Goal: Information Seeking & Learning: Understand process/instructions

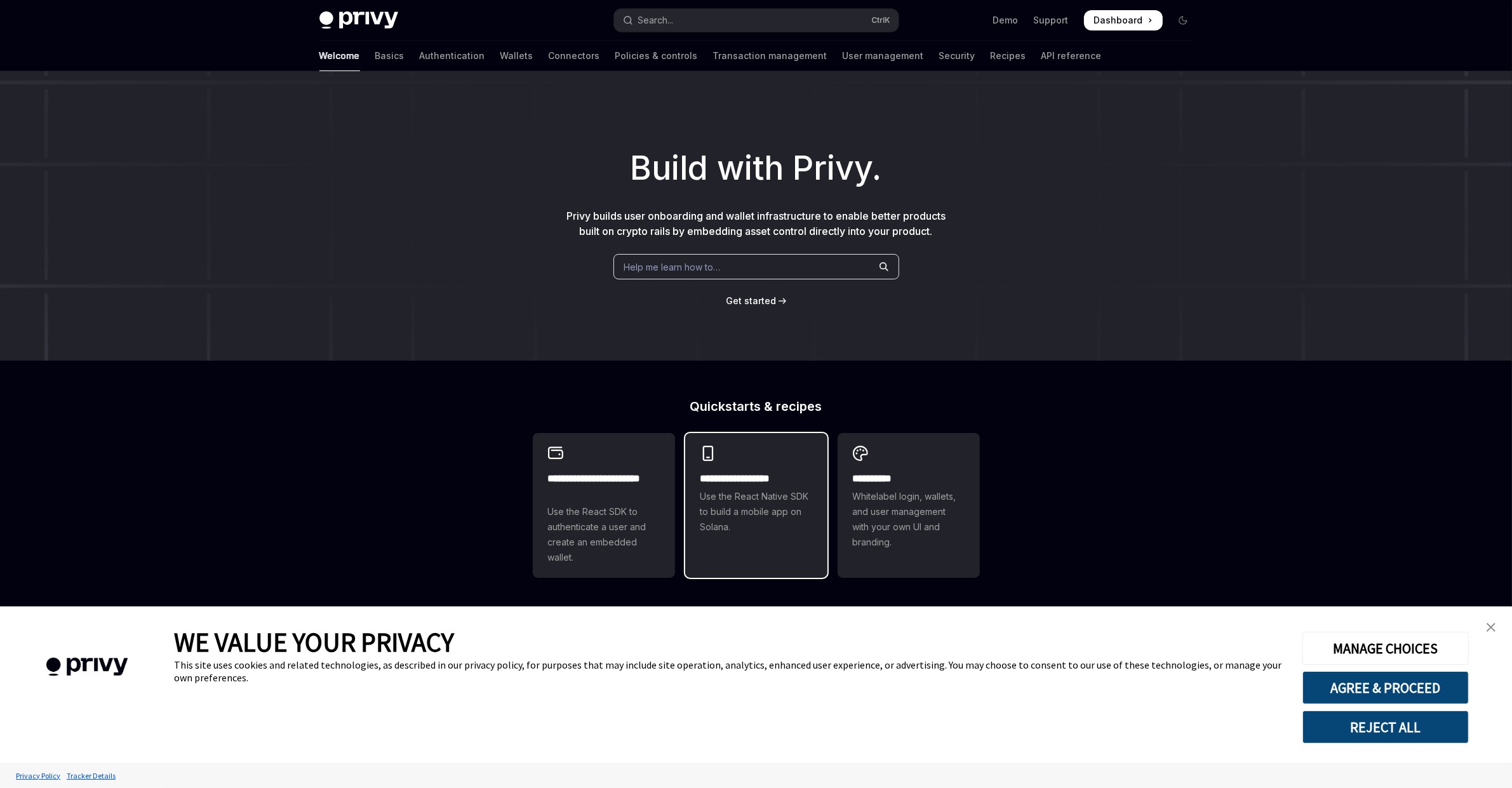
click at [783, 522] on span "Use the React Native SDK to build a mobile app on Solana." at bounding box center [757, 512] width 112 height 46
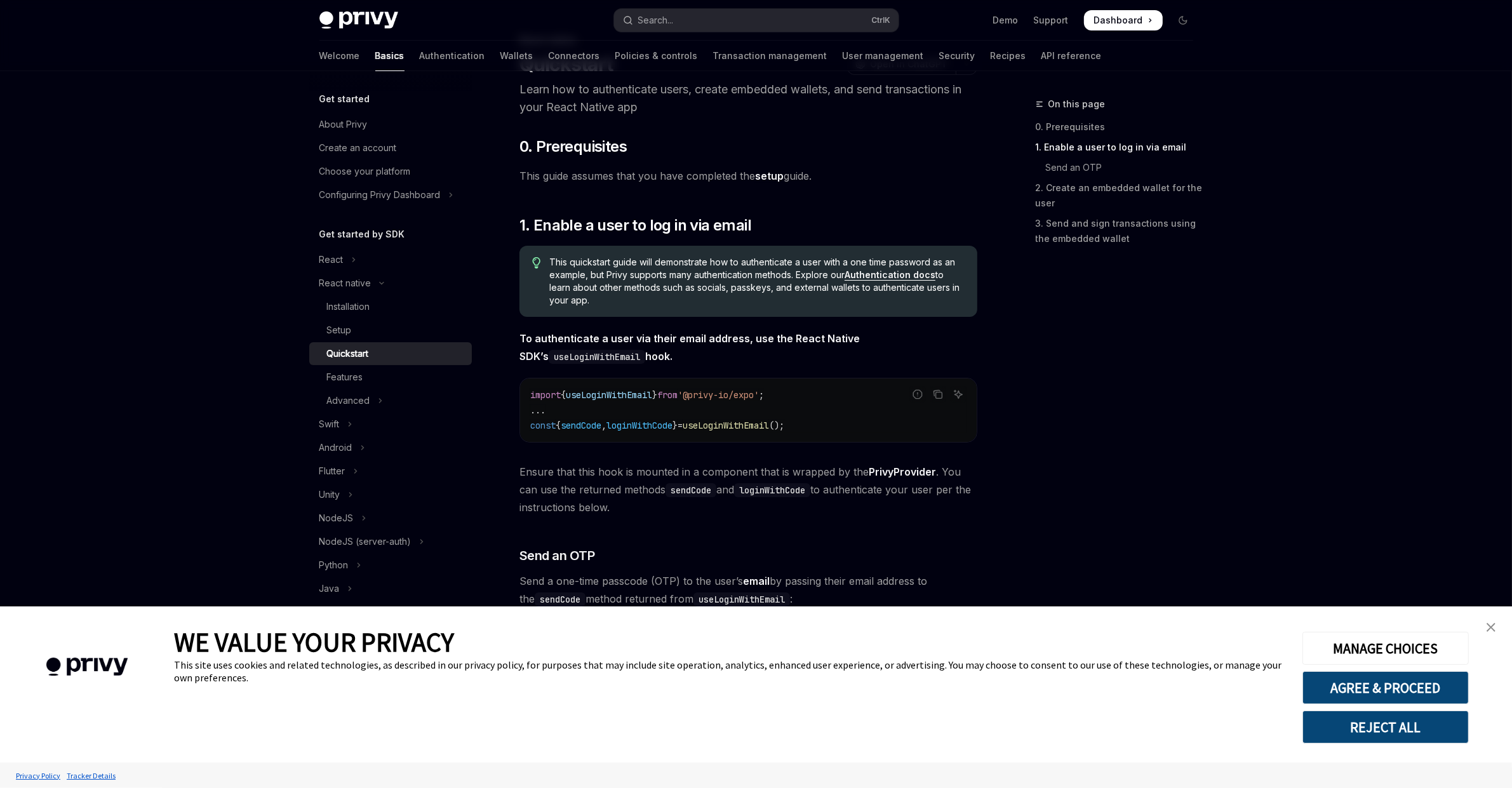
scroll to position [191, 0]
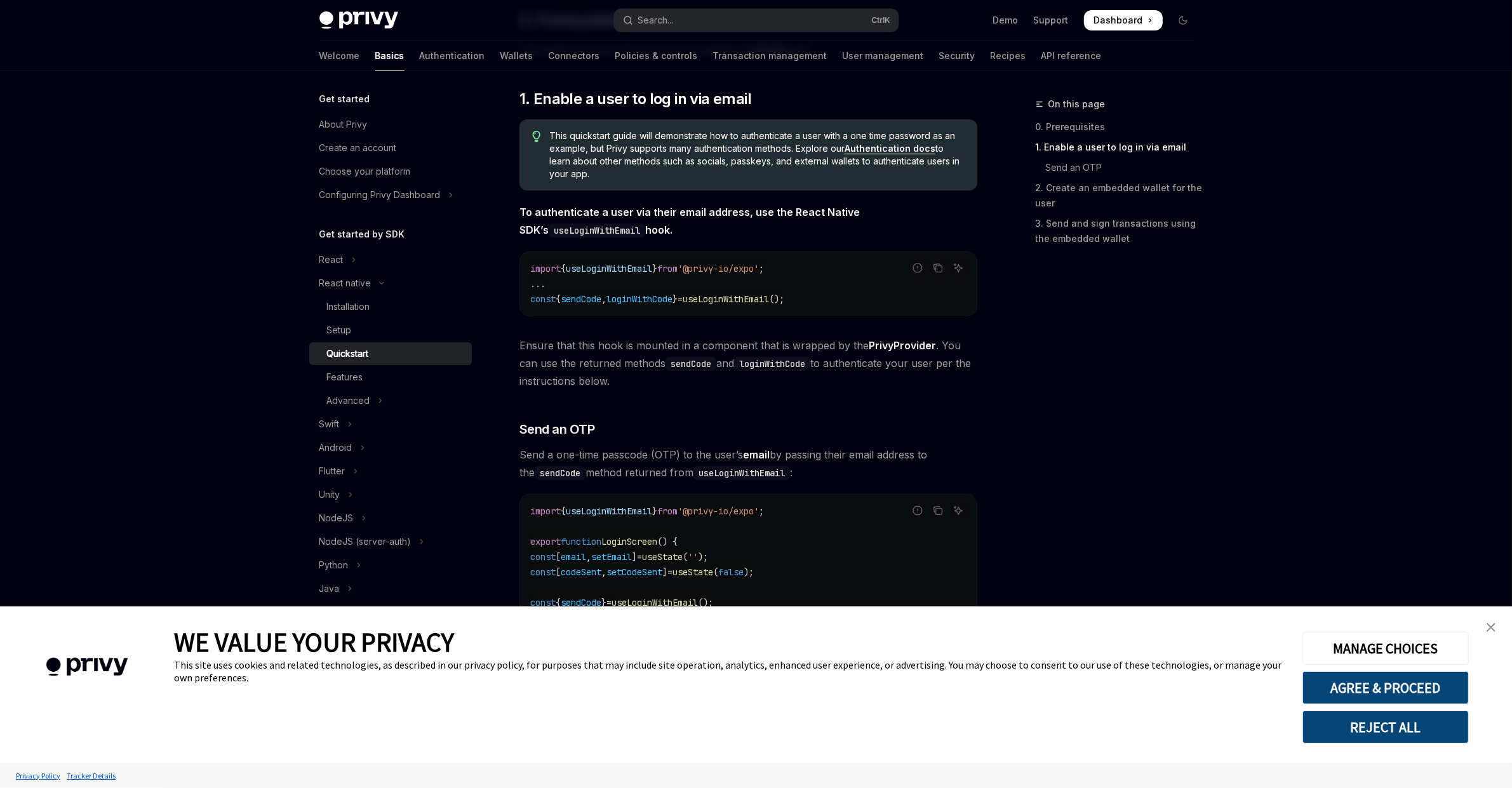
click at [1154, 351] on div "On this page 0. Prerequisites 1. Enable a user to log in via email Send an OTP …" at bounding box center [1107, 442] width 193 height 691
click at [1492, 630] on img "close banner" at bounding box center [1492, 628] width 9 height 9
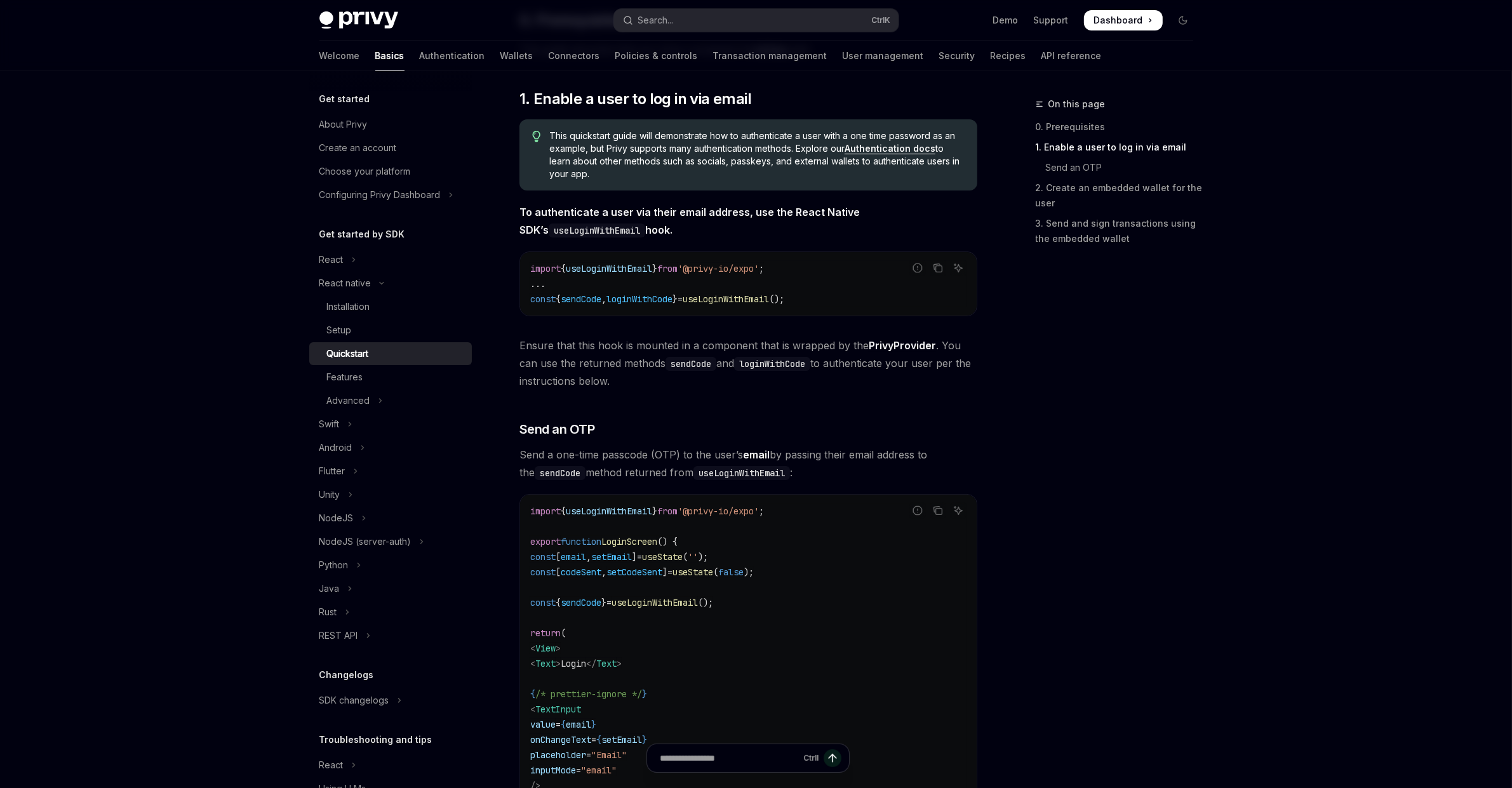
click at [1169, 440] on div "On this page 0. Prerequisites 1. Enable a user to log in via email Send an OTP …" at bounding box center [1107, 442] width 193 height 691
drag, startPoint x: 1168, startPoint y: 440, endPoint x: 1157, endPoint y: 430, distance: 14.9
click at [1157, 430] on div "On this page 0. Prerequisites 1. Enable a user to log in via email Send an OTP …" at bounding box center [1107, 442] width 193 height 691
click at [759, 265] on span "'@privy-io/expo'" at bounding box center [718, 268] width 82 height 11
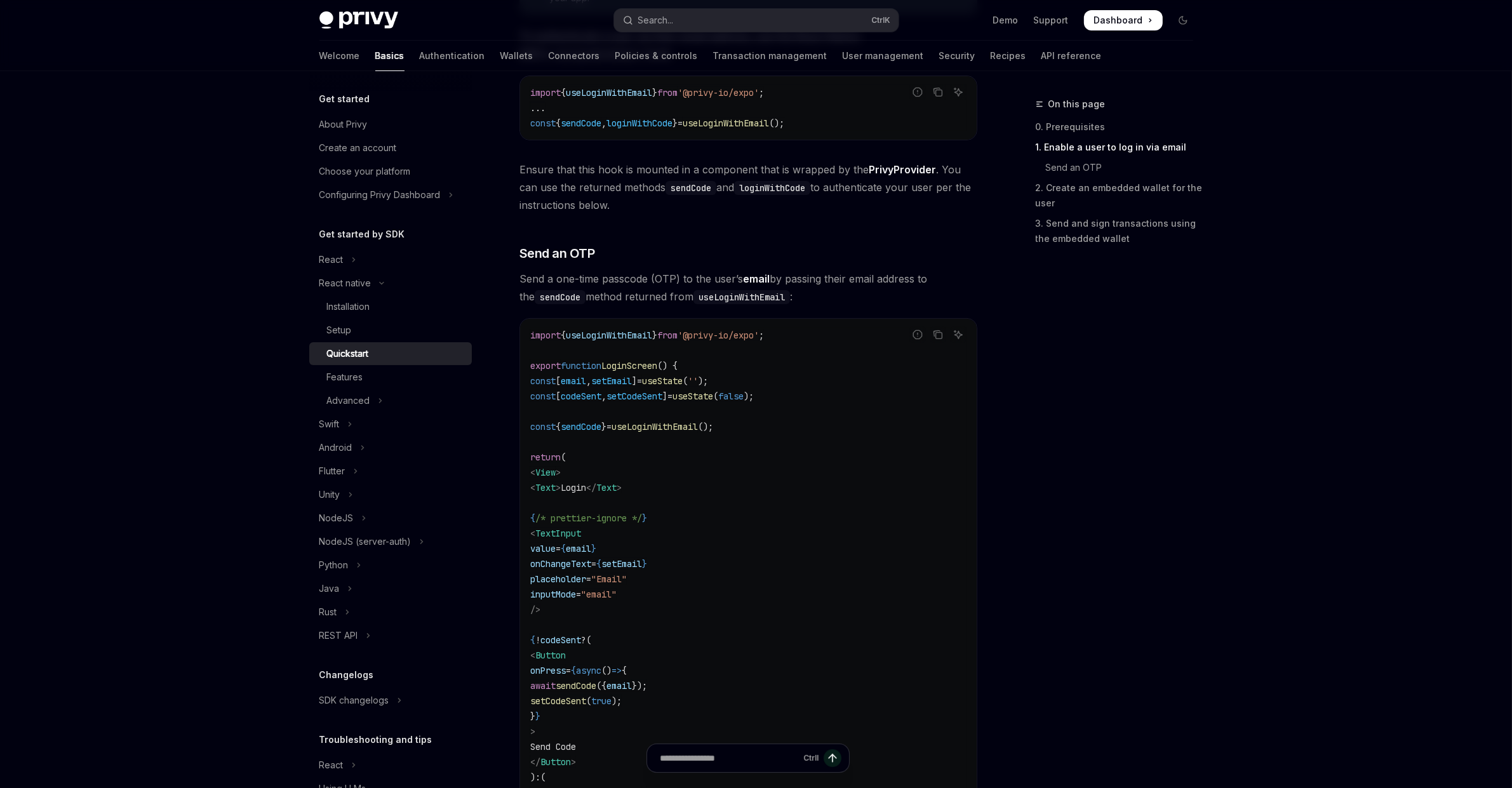
scroll to position [381, 0]
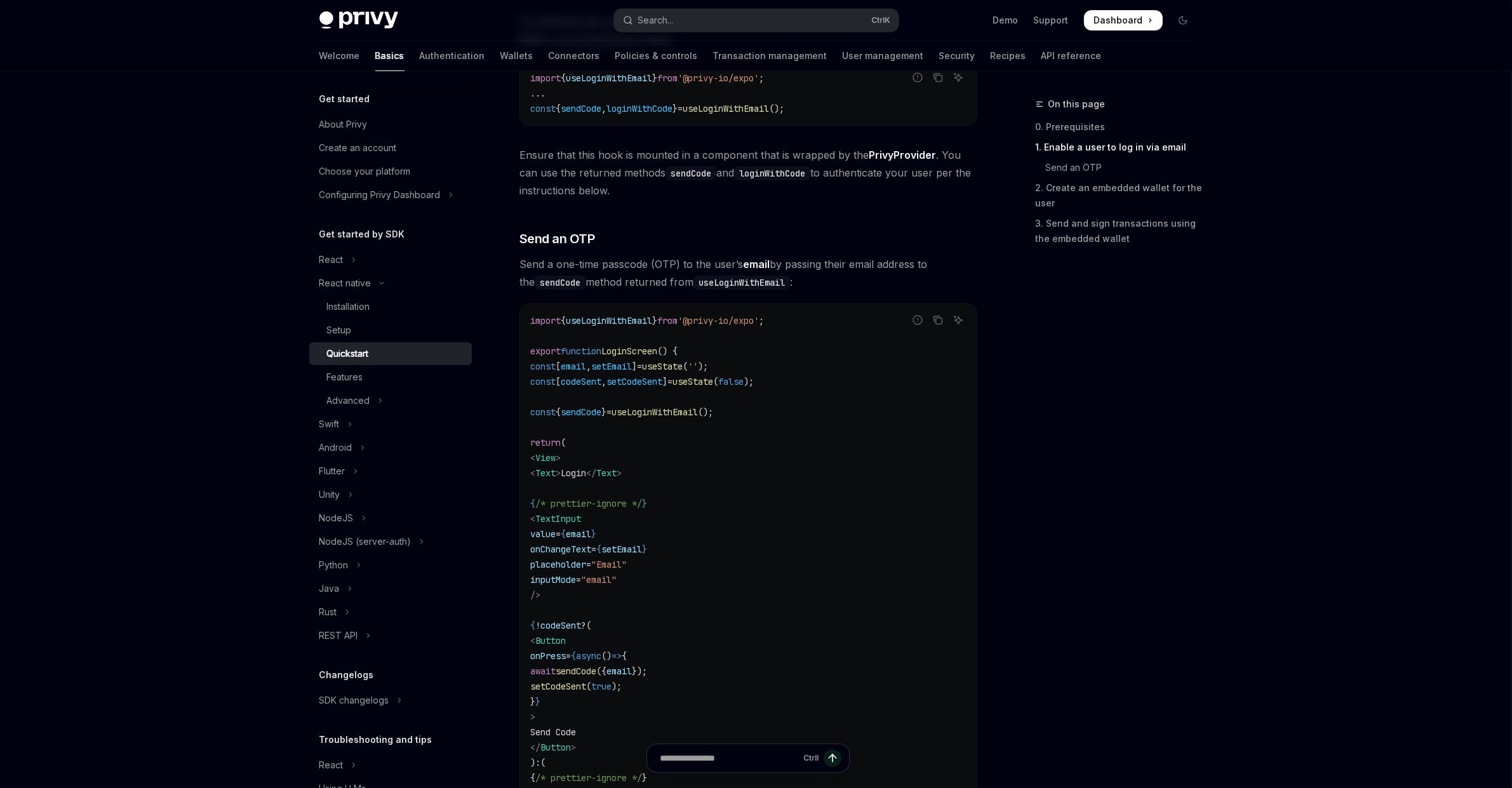
click at [1145, 560] on div "On this page 0. Prerequisites 1. Enable a user to log in via email Send an OTP …" at bounding box center [1107, 442] width 193 height 691
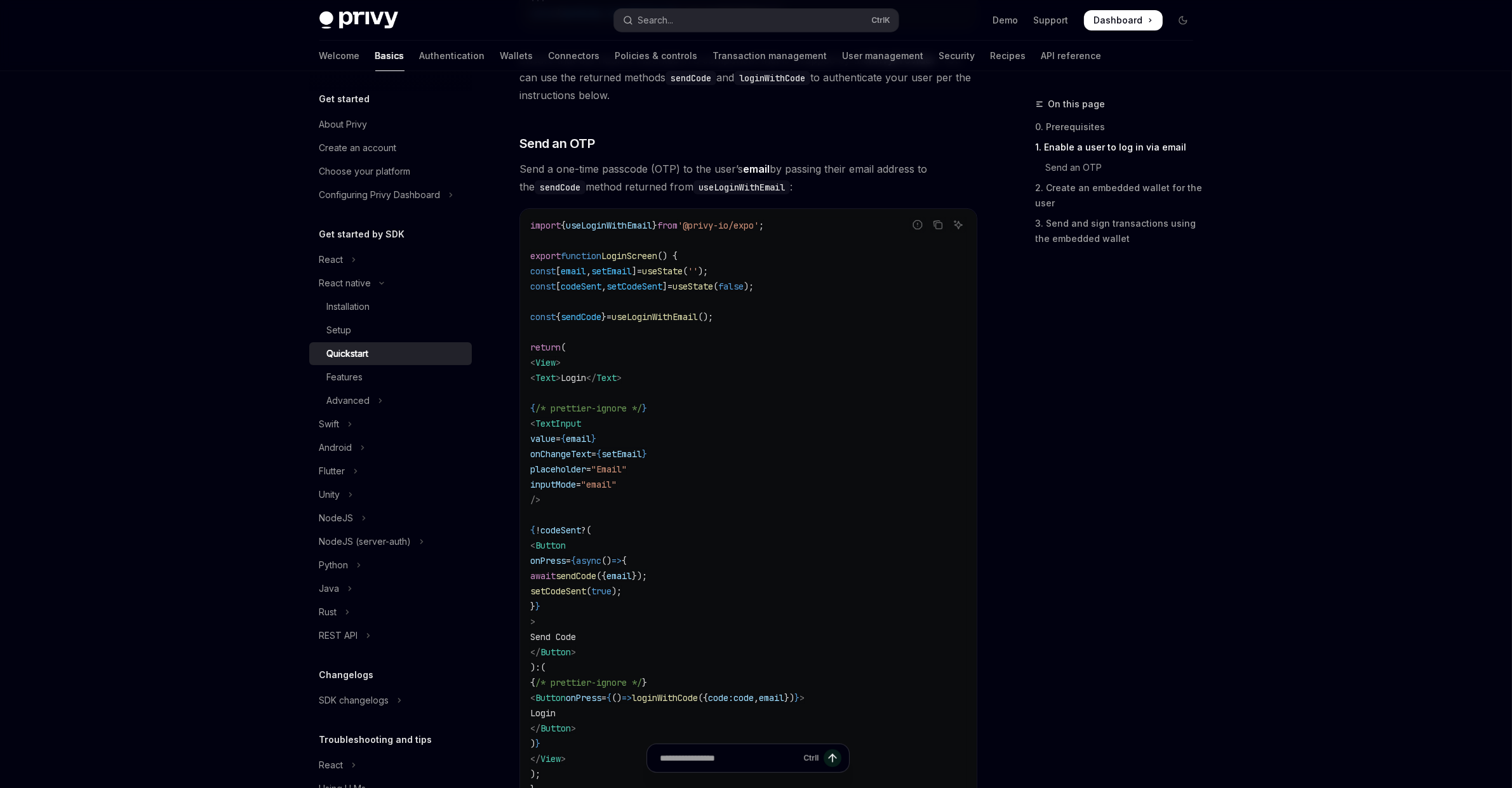
click at [1145, 560] on div "On this page 0. Prerequisites 1. Enable a user to log in via email Send an OTP …" at bounding box center [1107, 442] width 193 height 691
click at [616, 230] on code "import { useLoginWithEmail } from '@privy-io/expo' ; export function LoginScree…" at bounding box center [748, 507] width 436 height 579
click at [1159, 536] on div "On this page 0. Prerequisites 1. Enable a user to log in via email Send an OTP …" at bounding box center [1107, 442] width 193 height 691
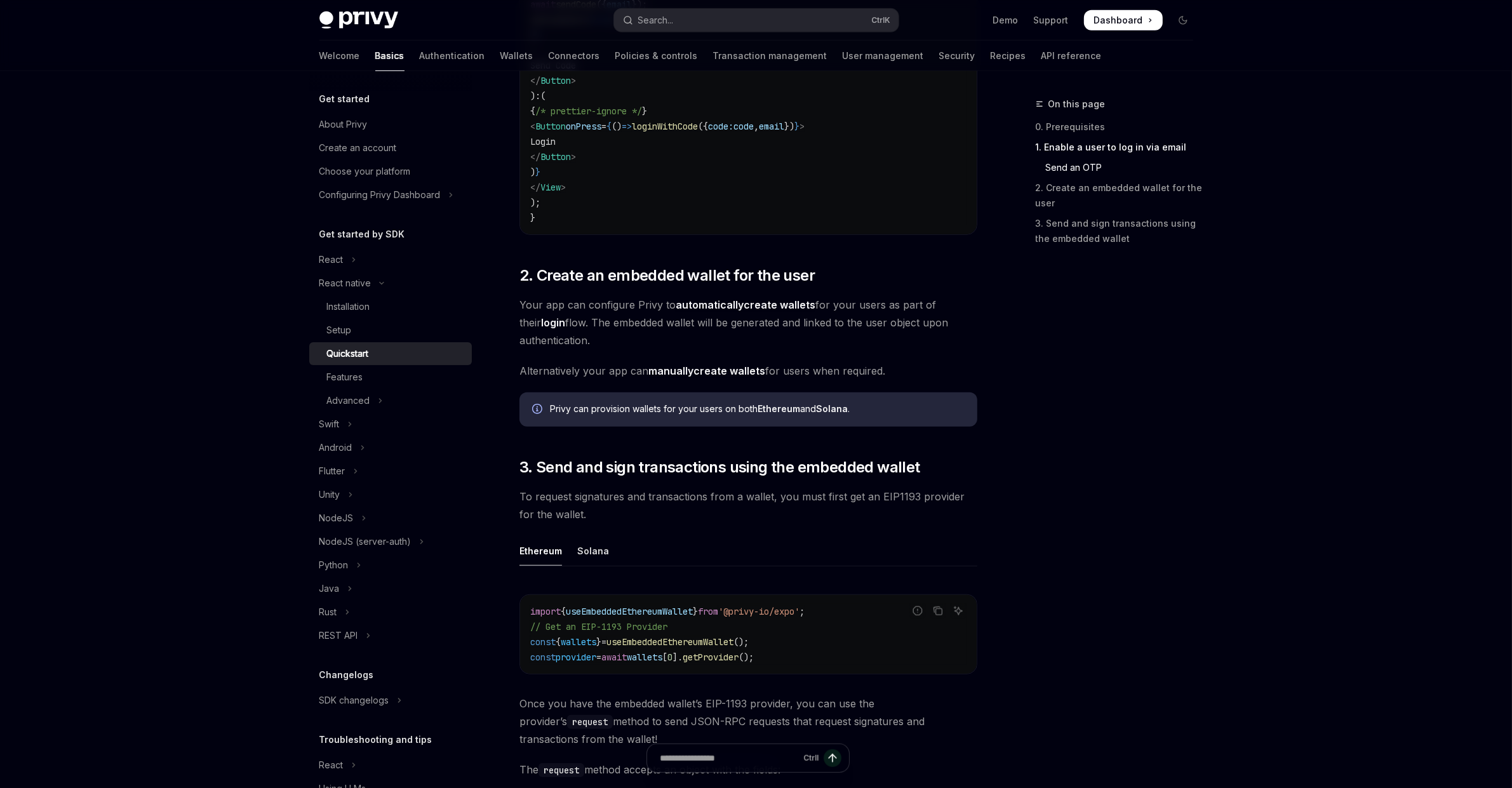
click at [1171, 551] on div "On this page 0. Prerequisites 1. Enable a user to log in via email Send an OTP …" at bounding box center [1107, 442] width 193 height 691
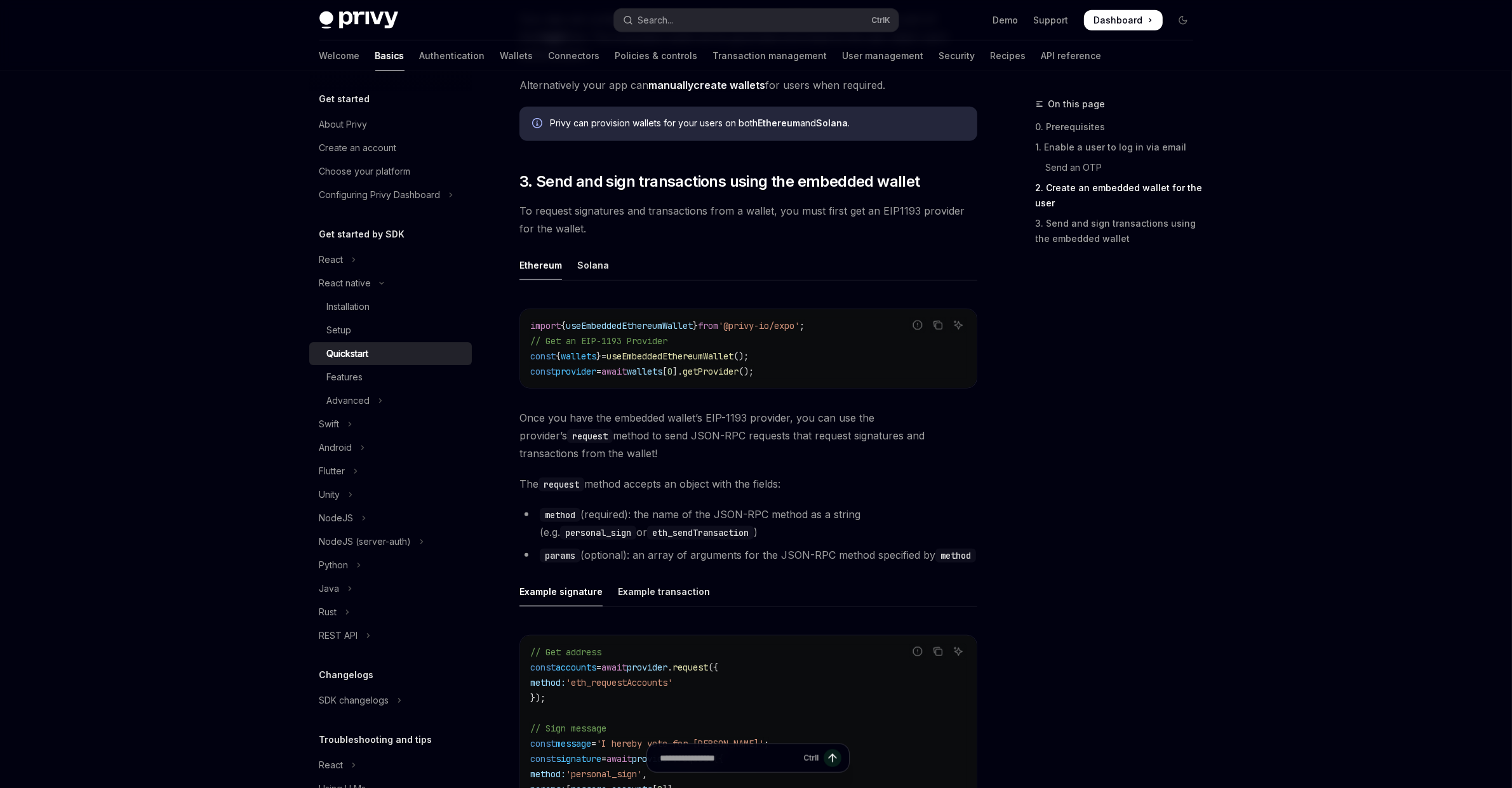
click at [1171, 551] on div "On this page 0. Prerequisites 1. Enable a user to log in via email Send an OTP …" at bounding box center [1107, 442] width 193 height 691
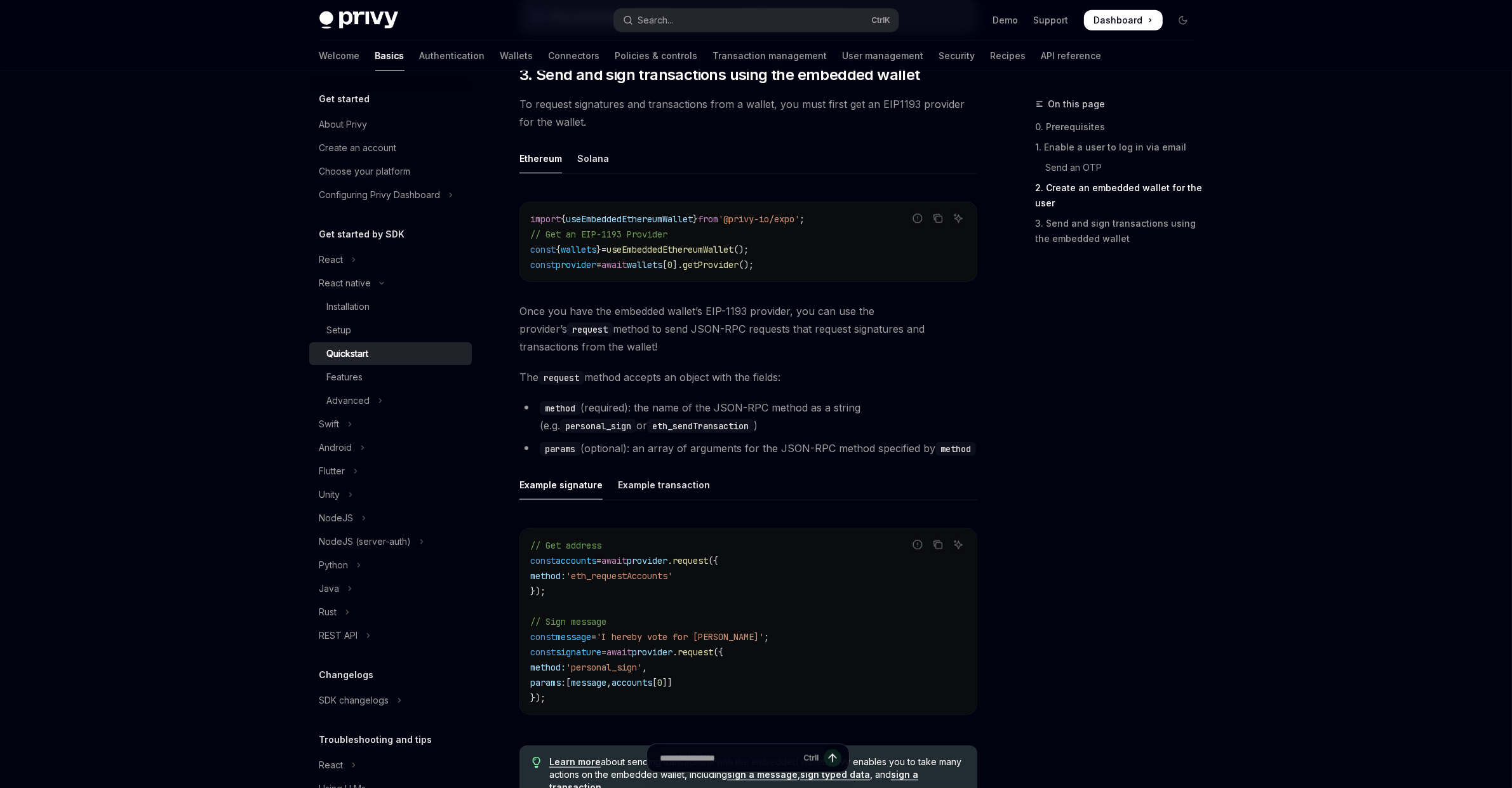
scroll to position [1619, 0]
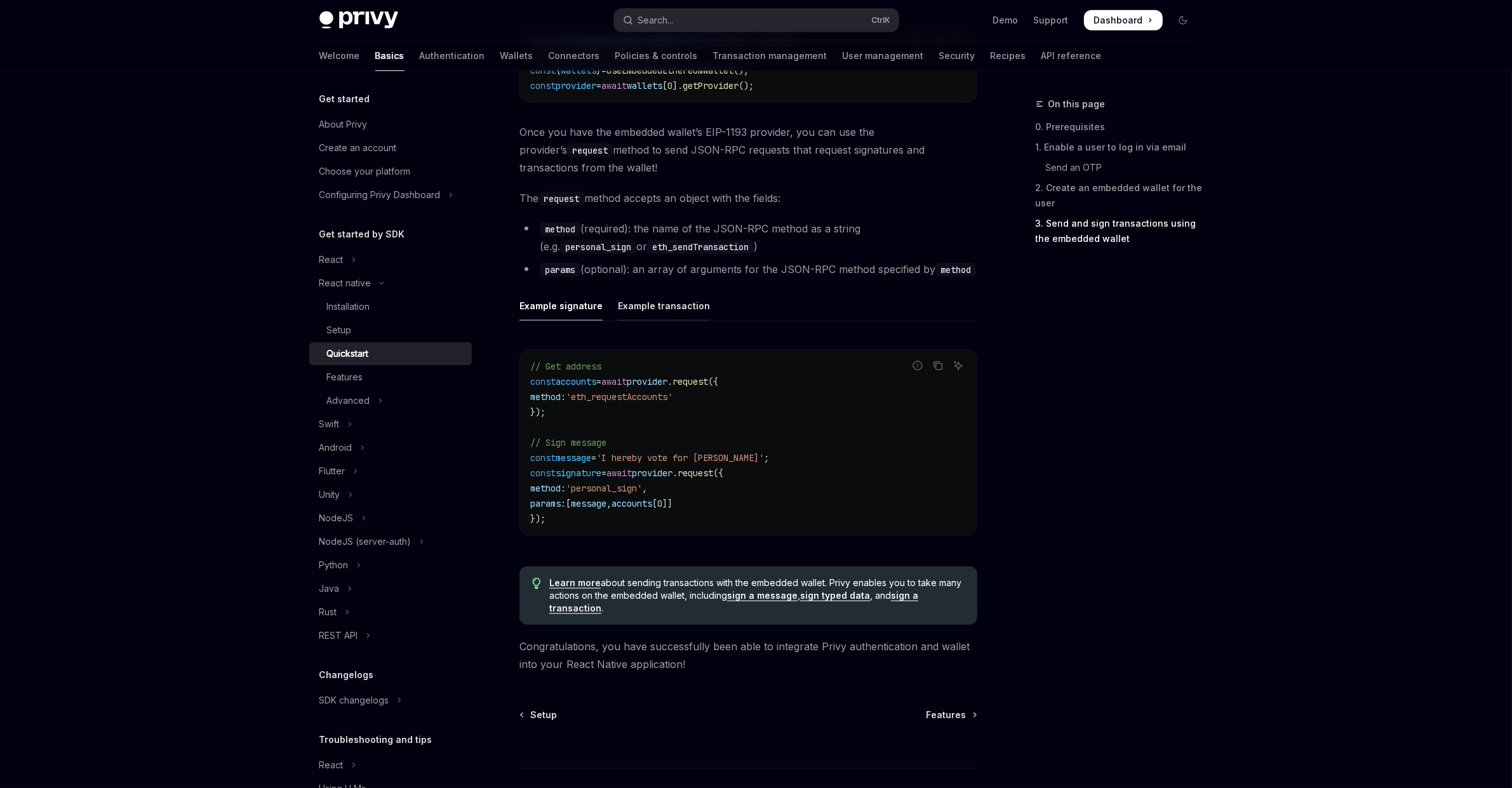
click at [636, 308] on div "Example transaction" at bounding box center [664, 305] width 92 height 30
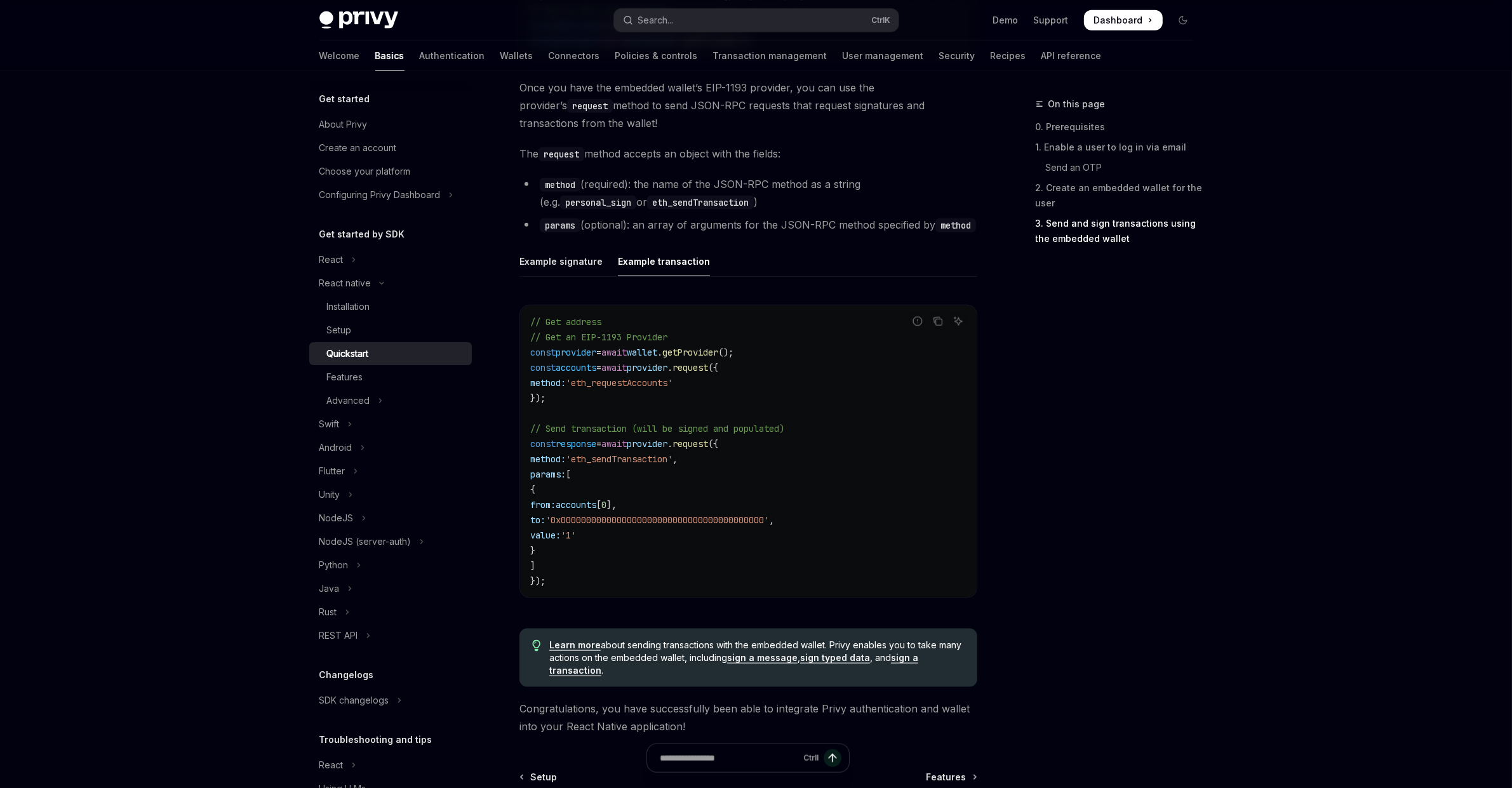
scroll to position [1817, 0]
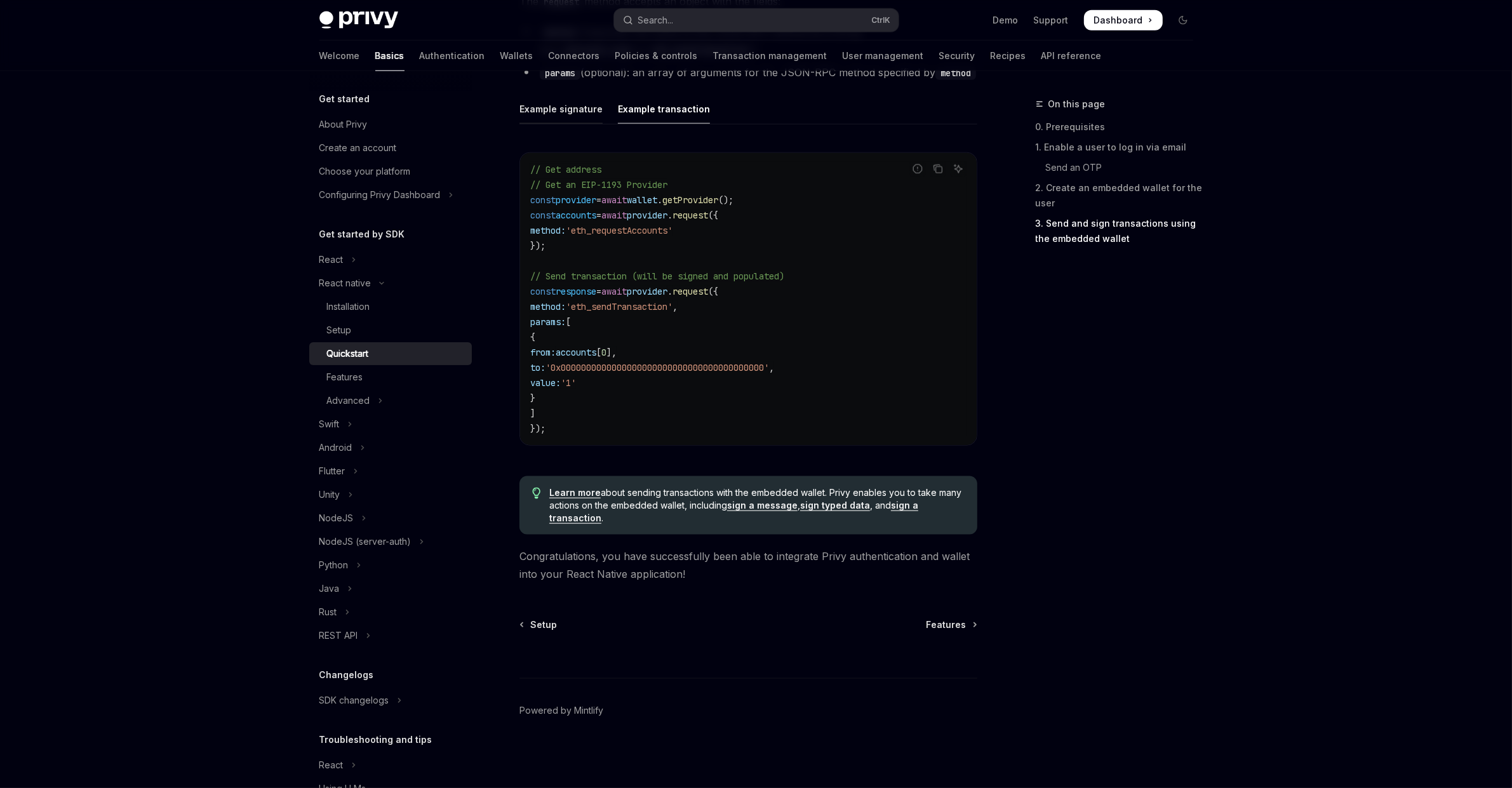
click at [562, 111] on div "Example signature" at bounding box center [561, 109] width 83 height 30
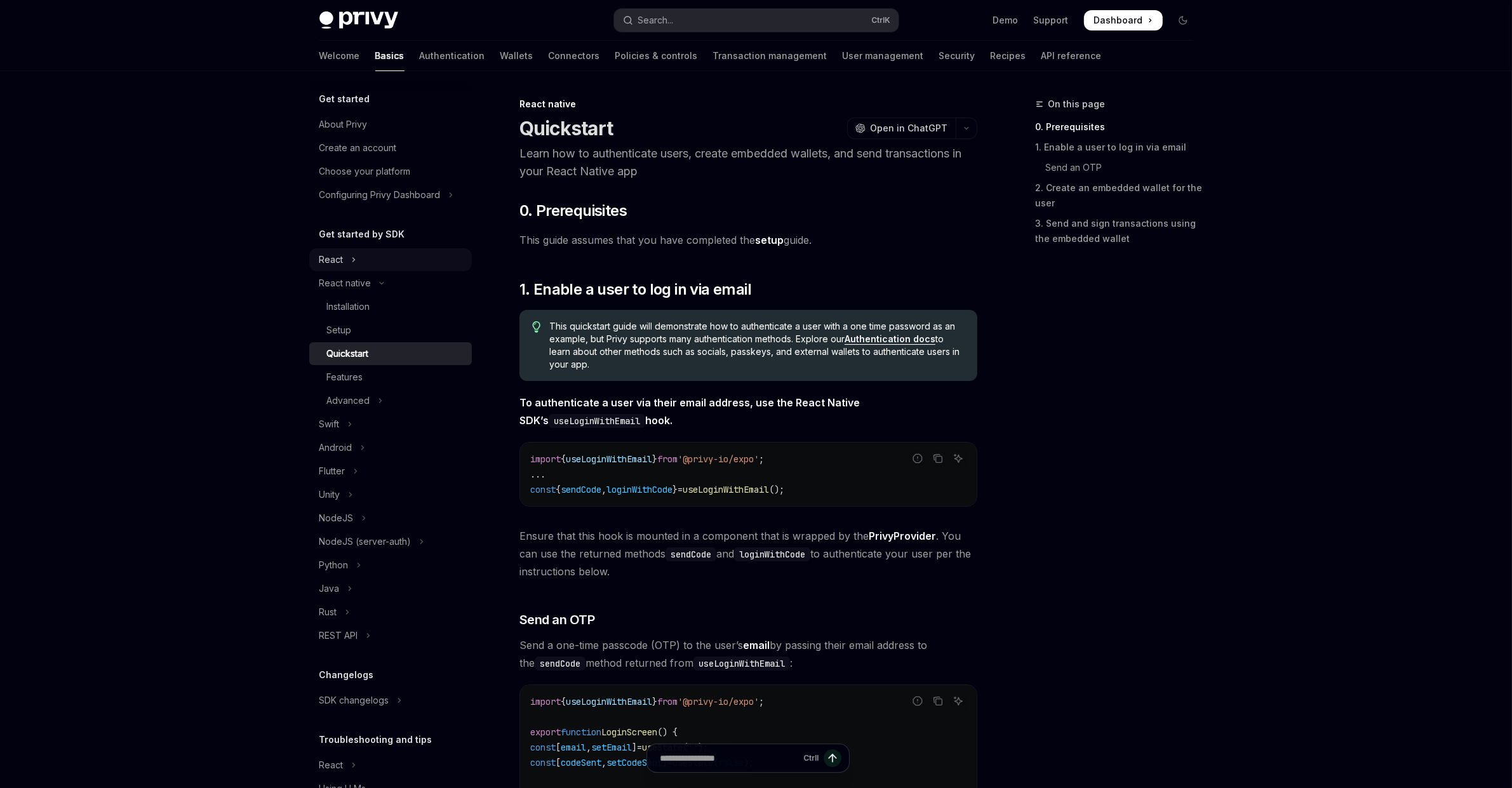
click at [355, 267] on icon "Toggle React section" at bounding box center [354, 259] width 5 height 15
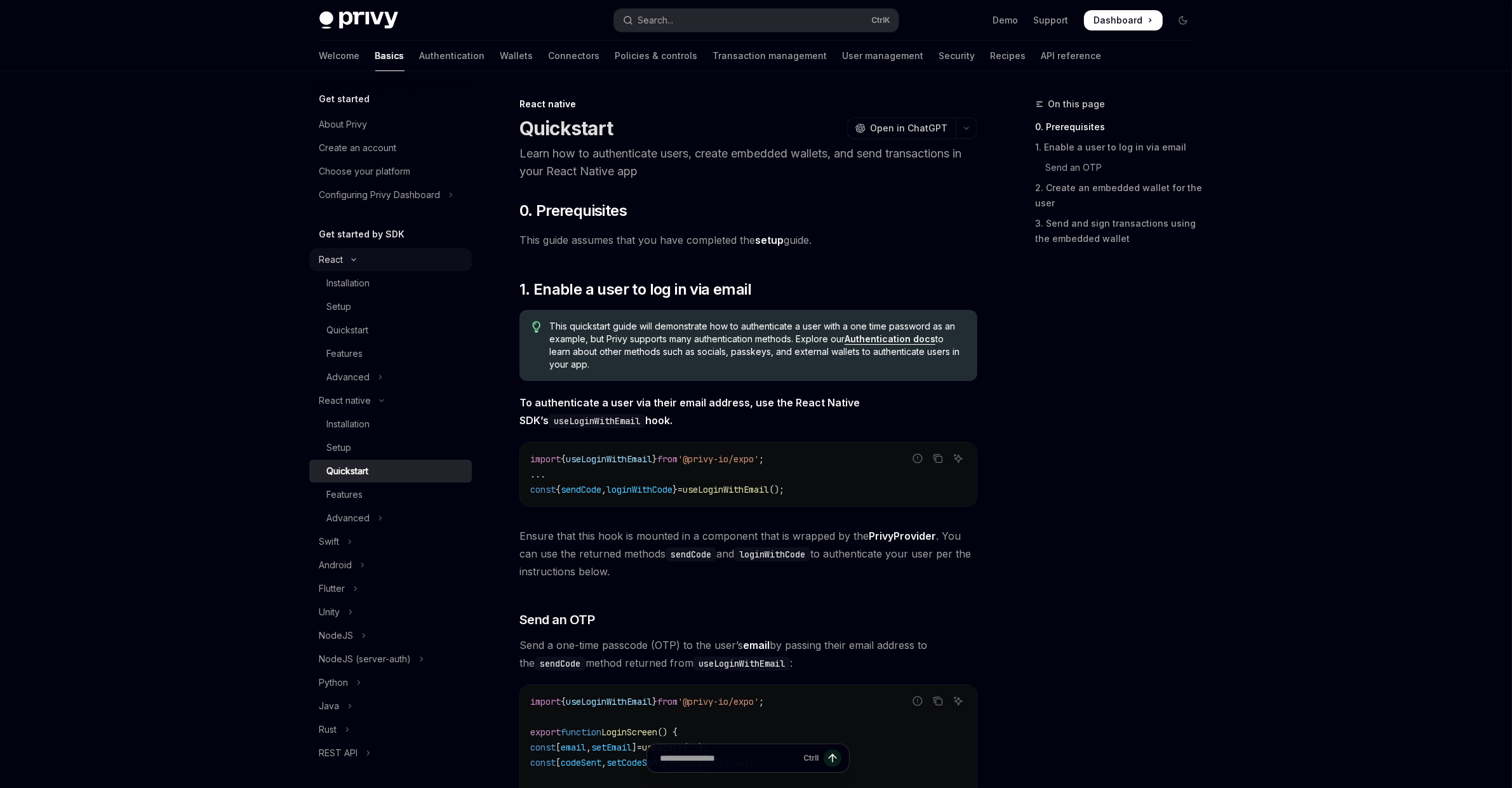
type textarea "*"
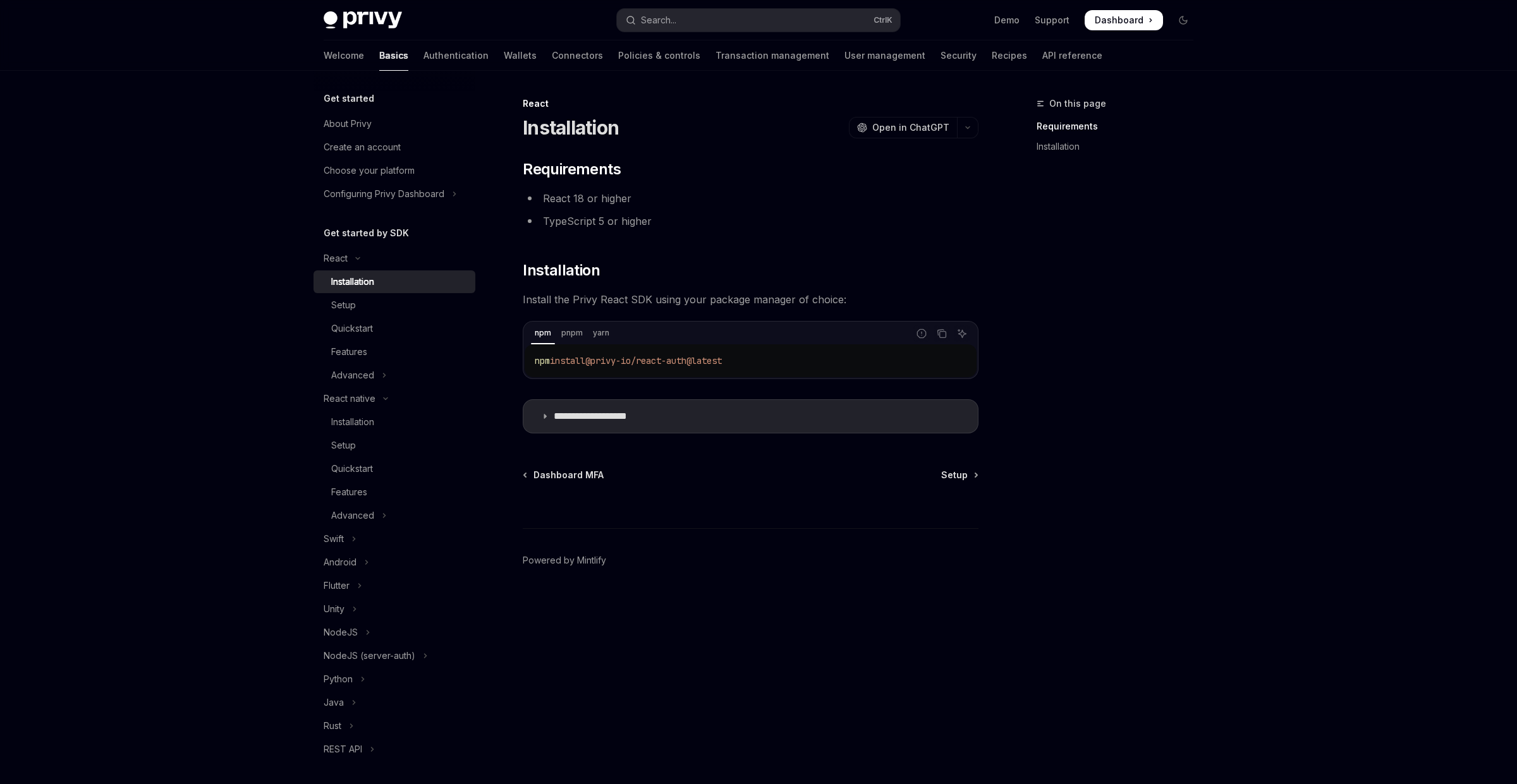
click at [1281, 343] on div "**********" at bounding box center [758, 392] width 1517 height 784
click at [374, 429] on div "Installation" at bounding box center [353, 421] width 43 height 15
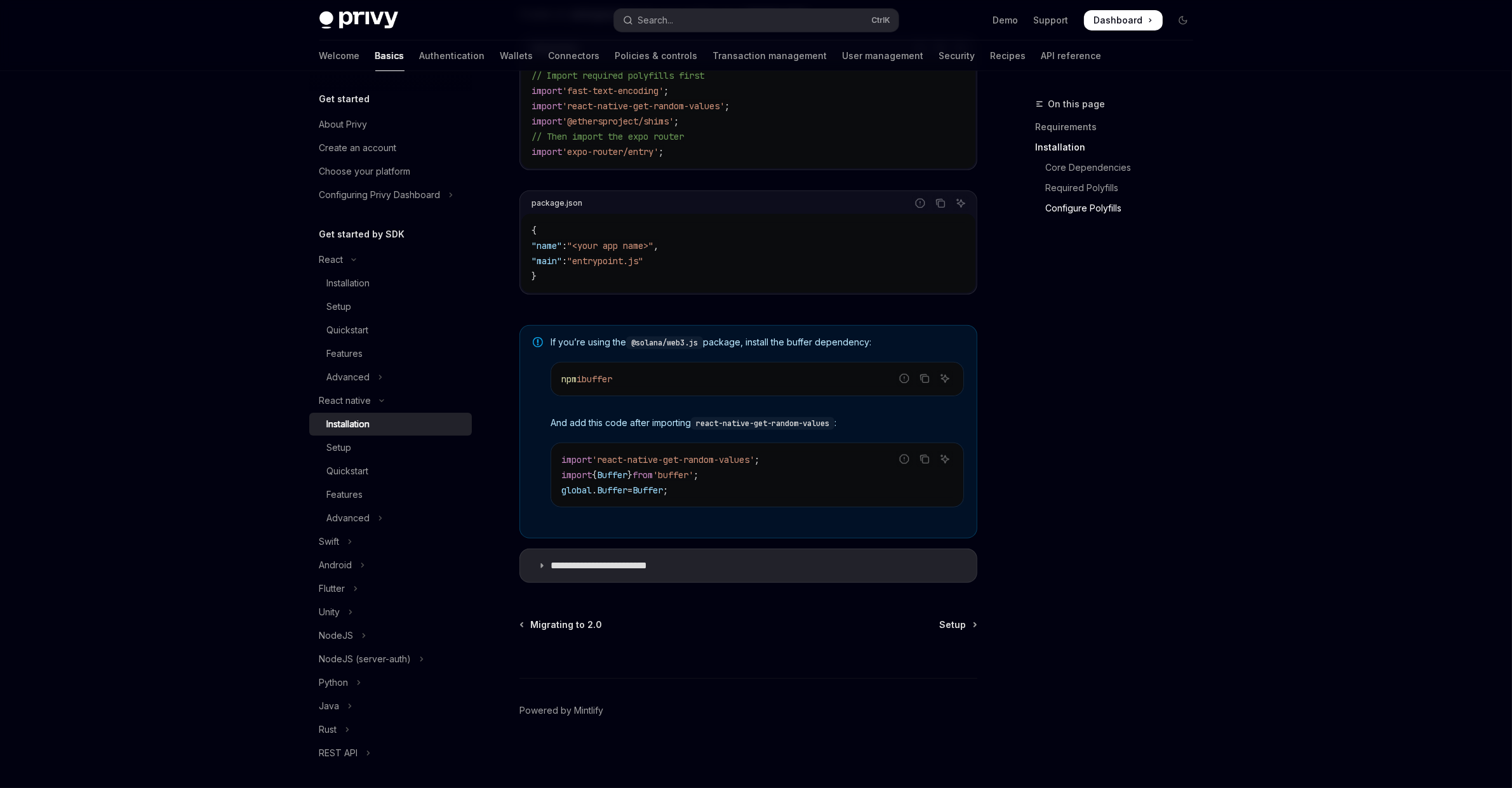
scroll to position [727, 0]
click at [405, 455] on div "Setup" at bounding box center [395, 447] width 138 height 15
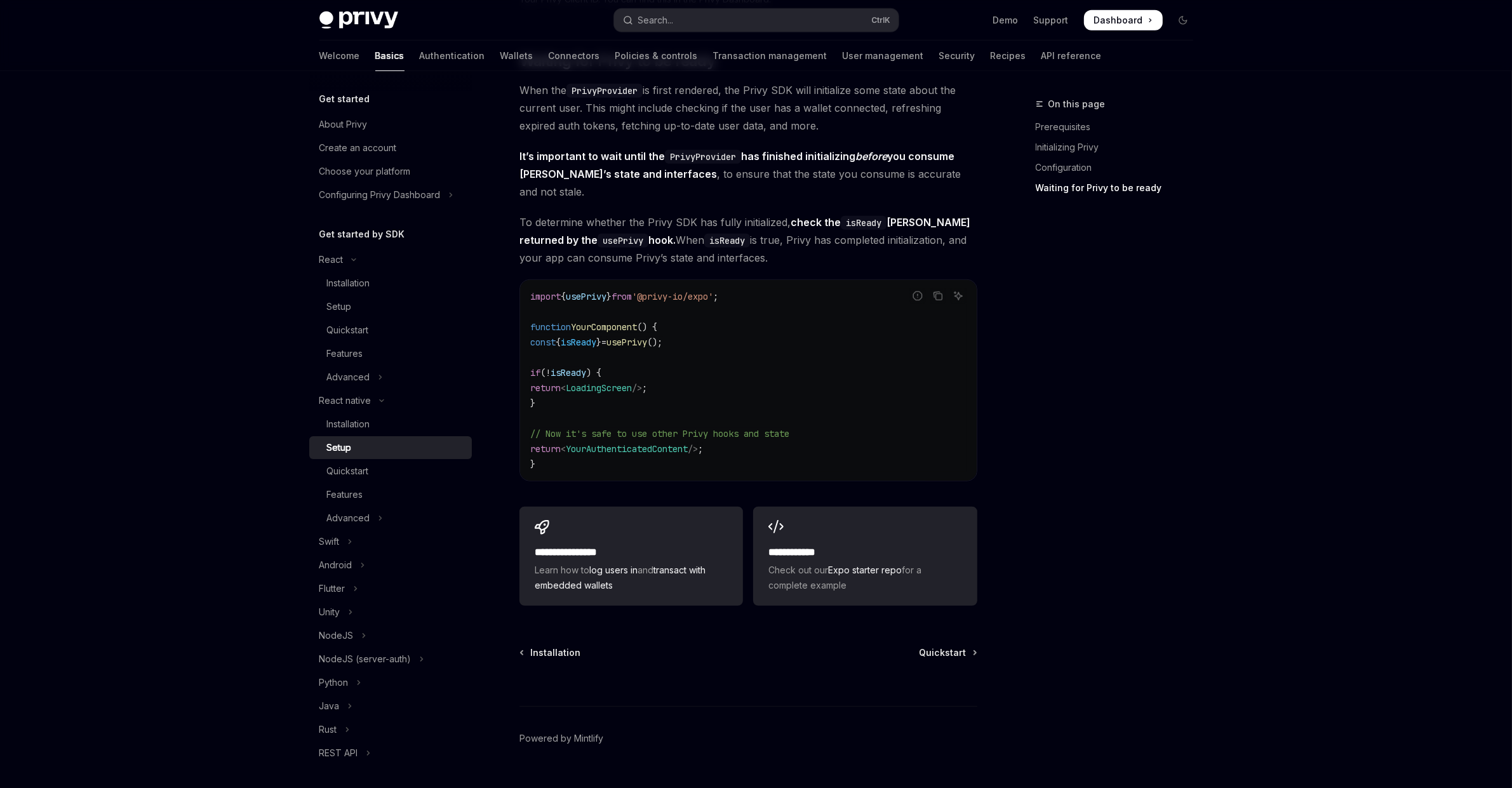
scroll to position [969, 0]
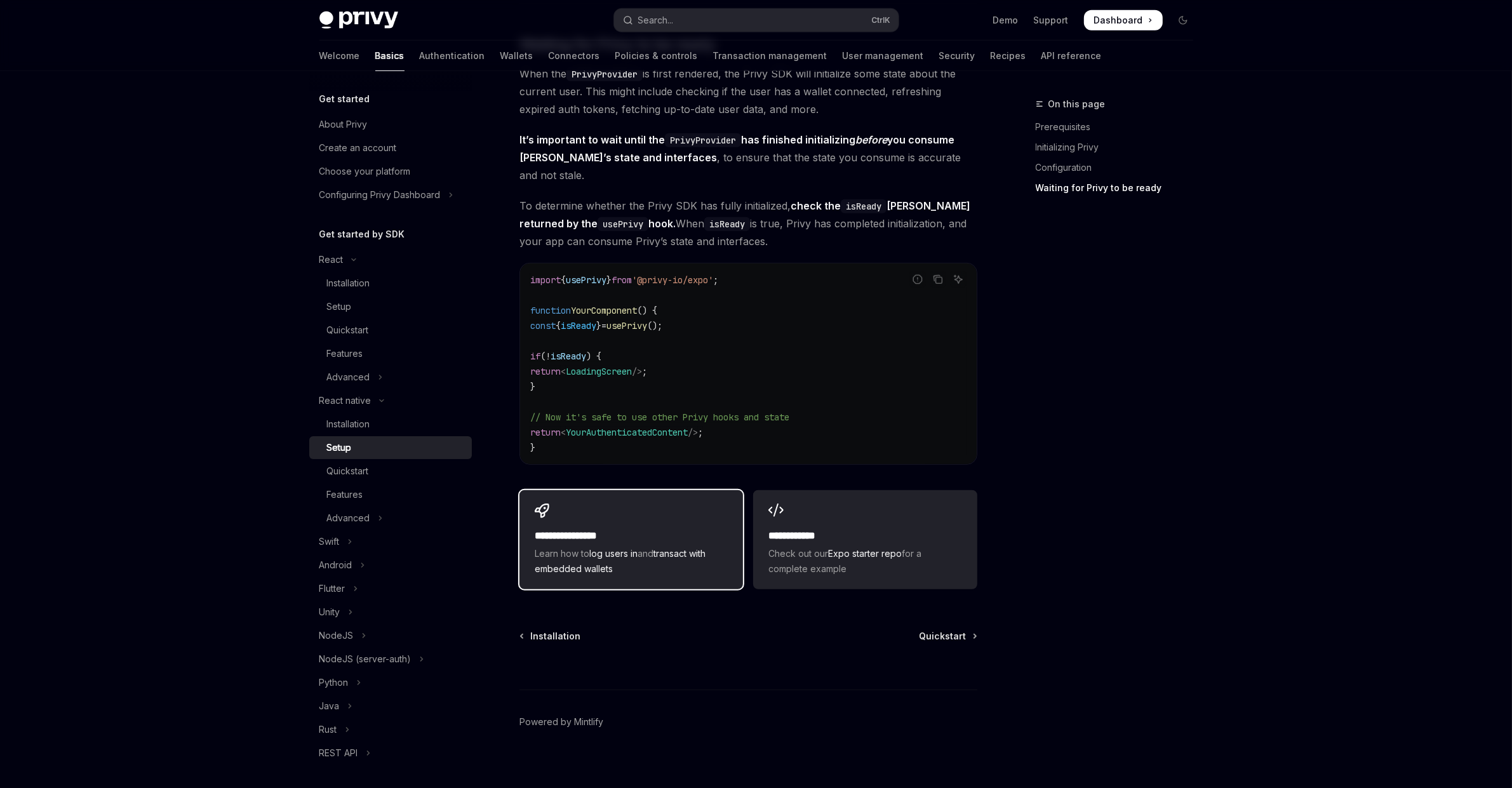
click at [718, 528] on h2 "**********" at bounding box center [631, 535] width 193 height 15
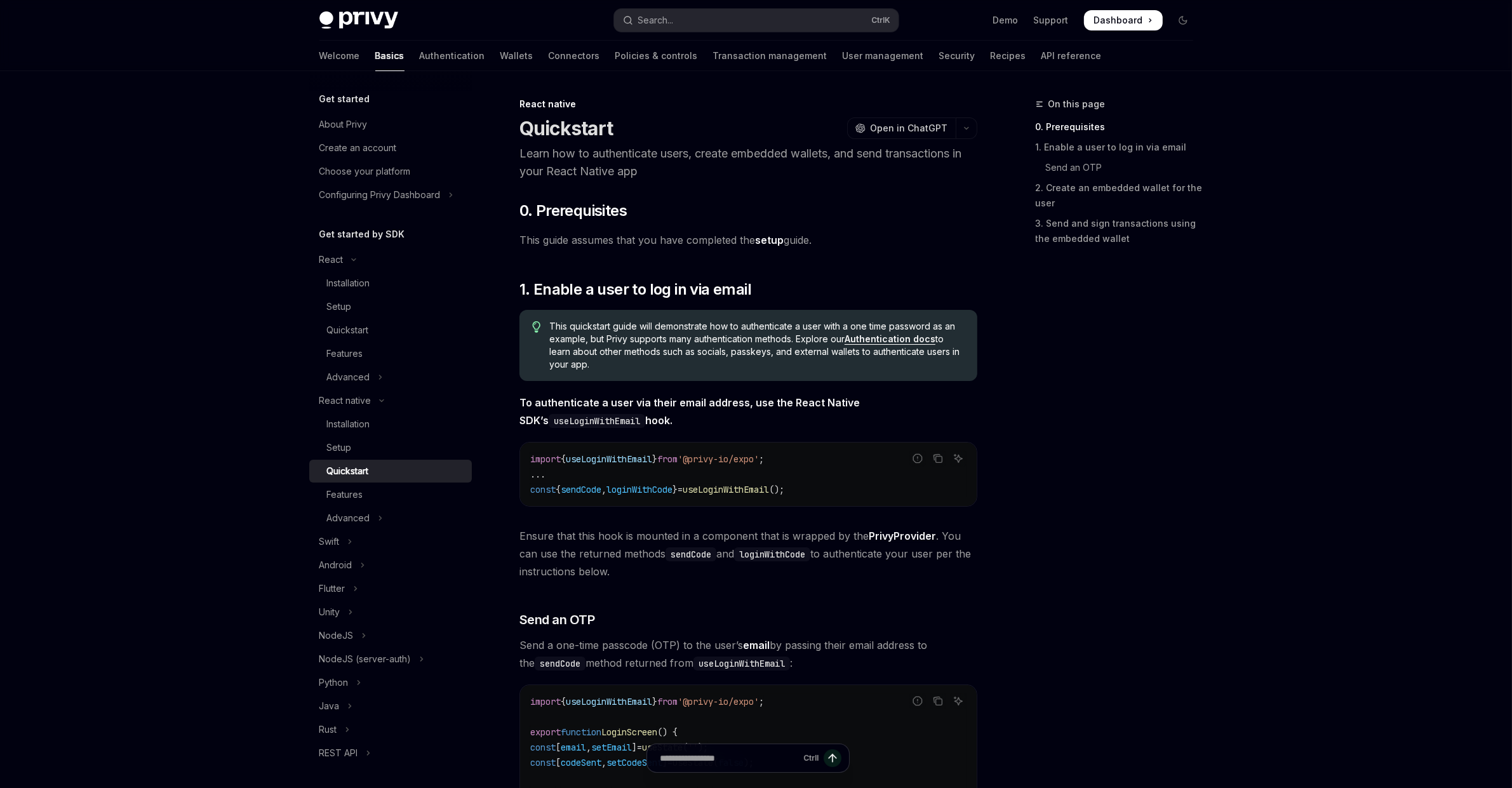
type textarea "*"
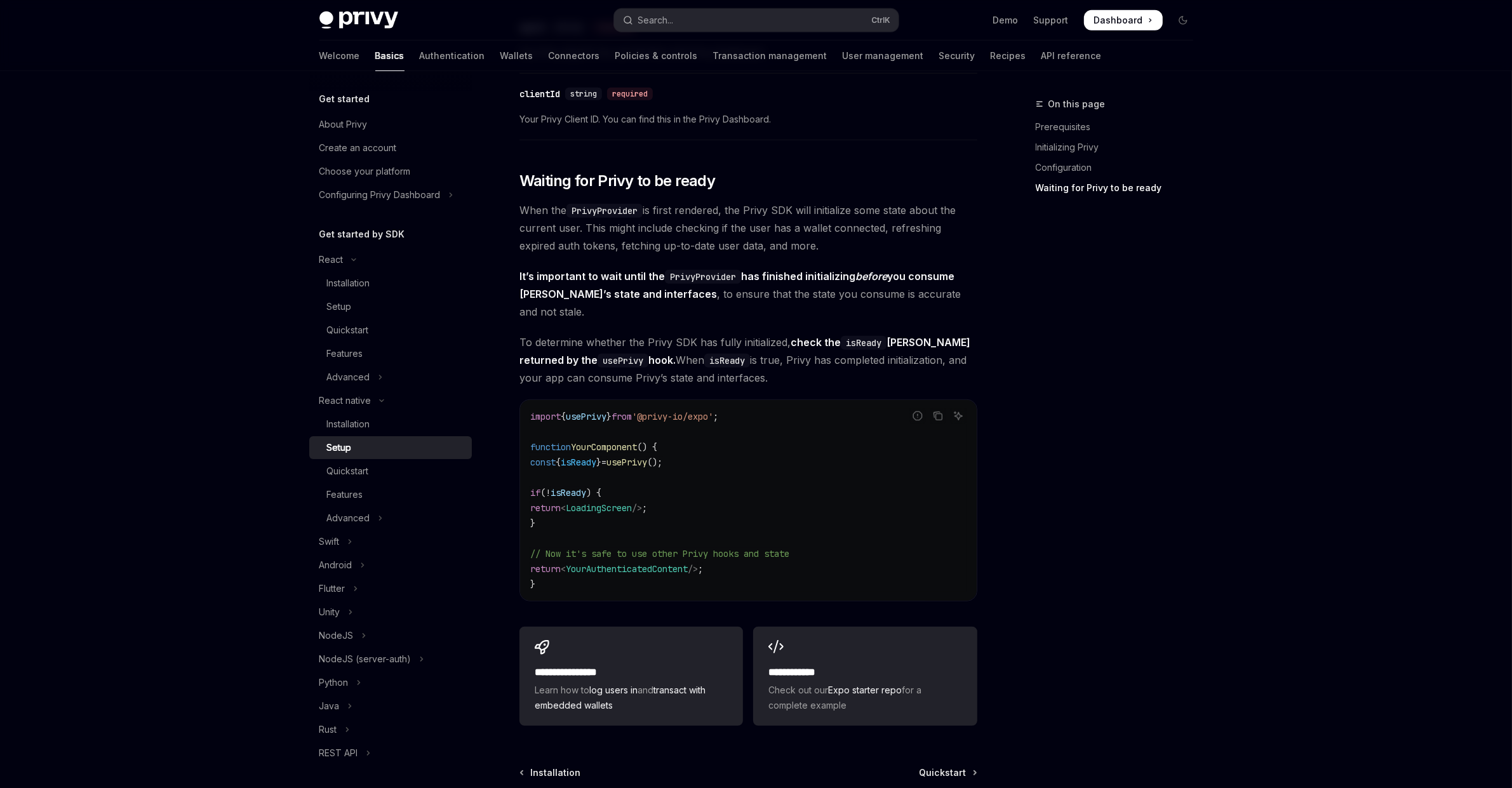
scroll to position [969, 0]
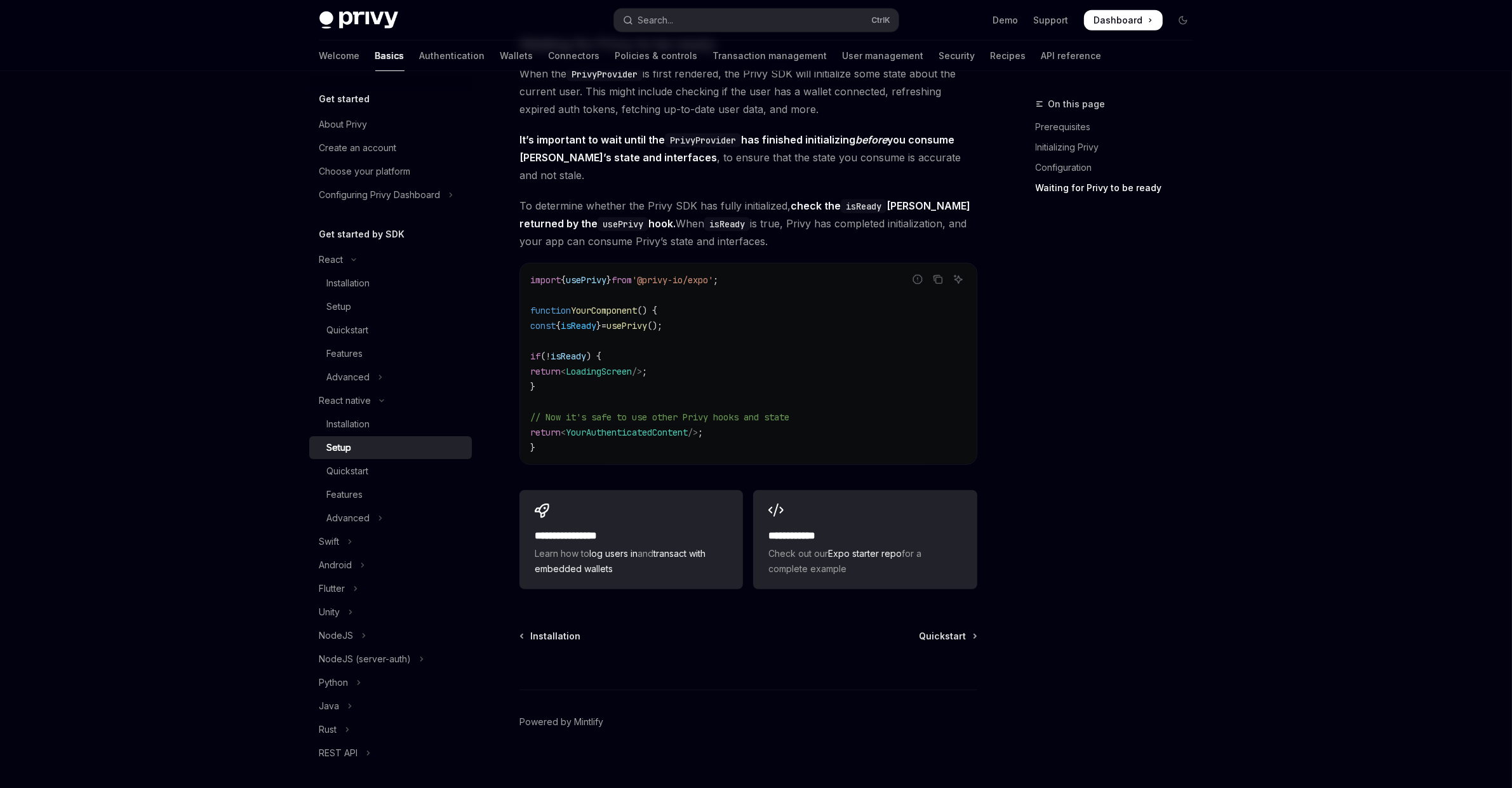
click at [911, 503] on div "**********" at bounding box center [865, 539] width 224 height 99
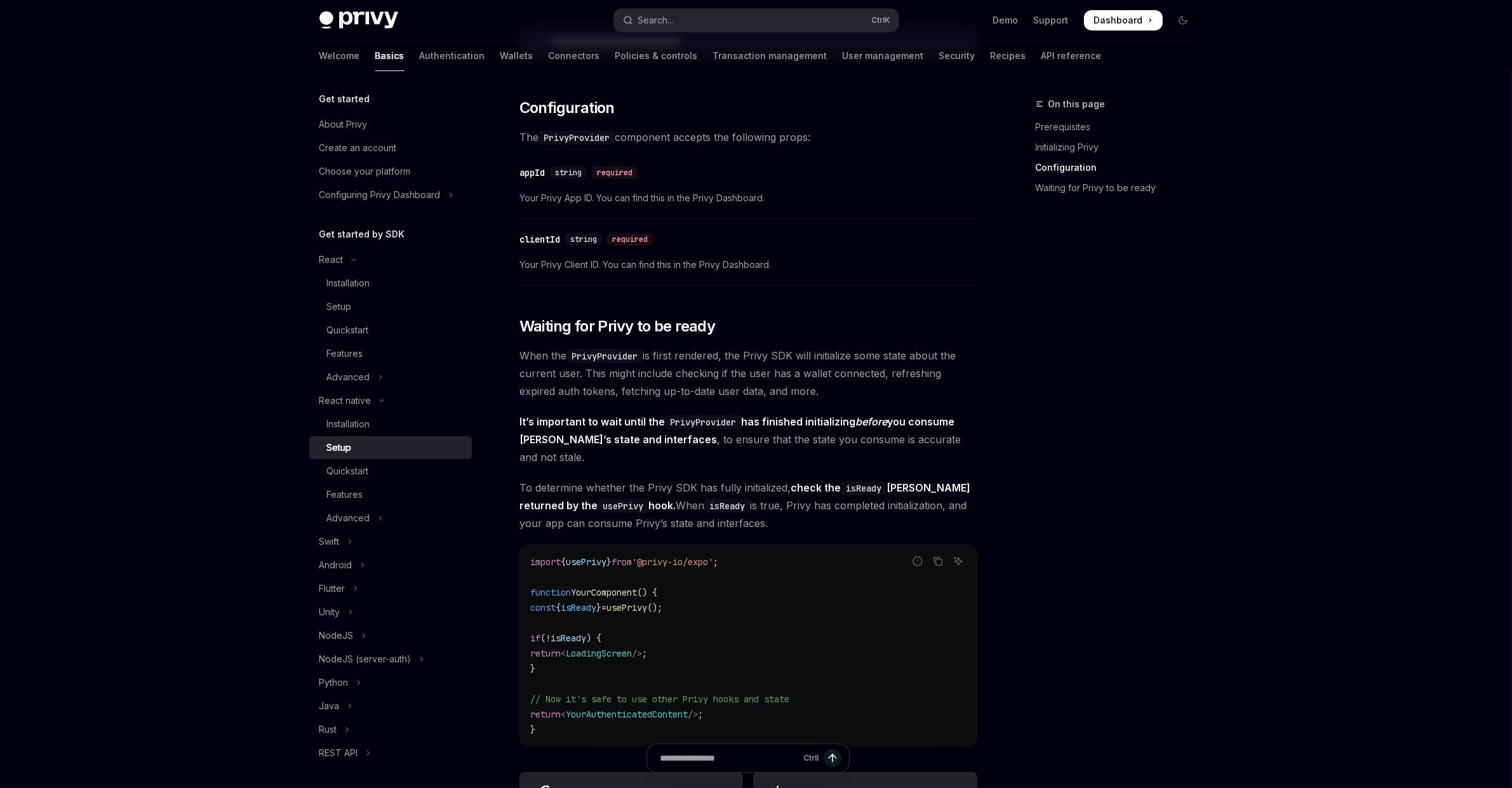
scroll to position [683, 0]
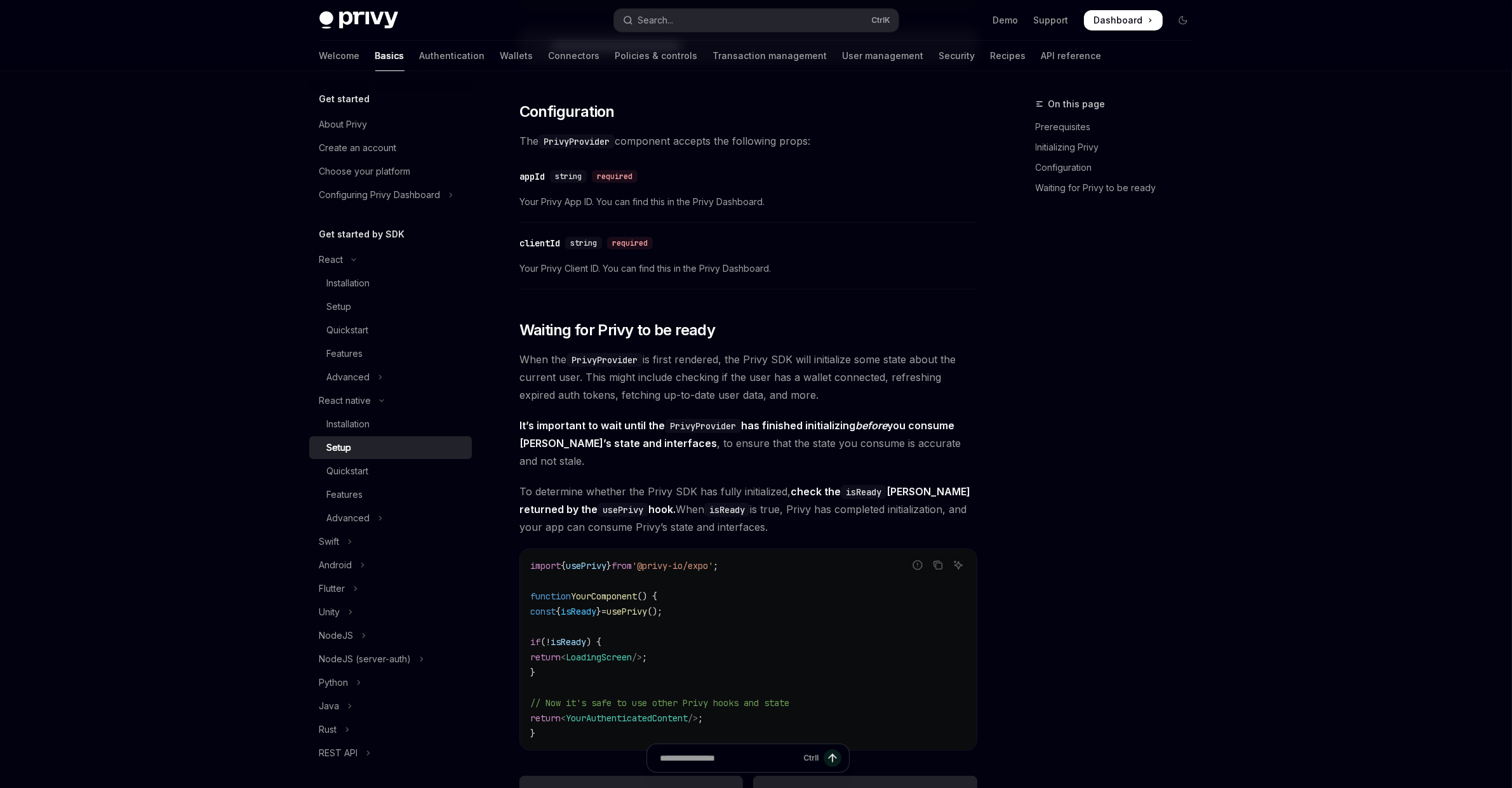
click at [1413, 563] on div "Skip to main content Privy Docs home page Search... Ctrl K Demo Support Dashboa…" at bounding box center [756, 201] width 1512 height 1768
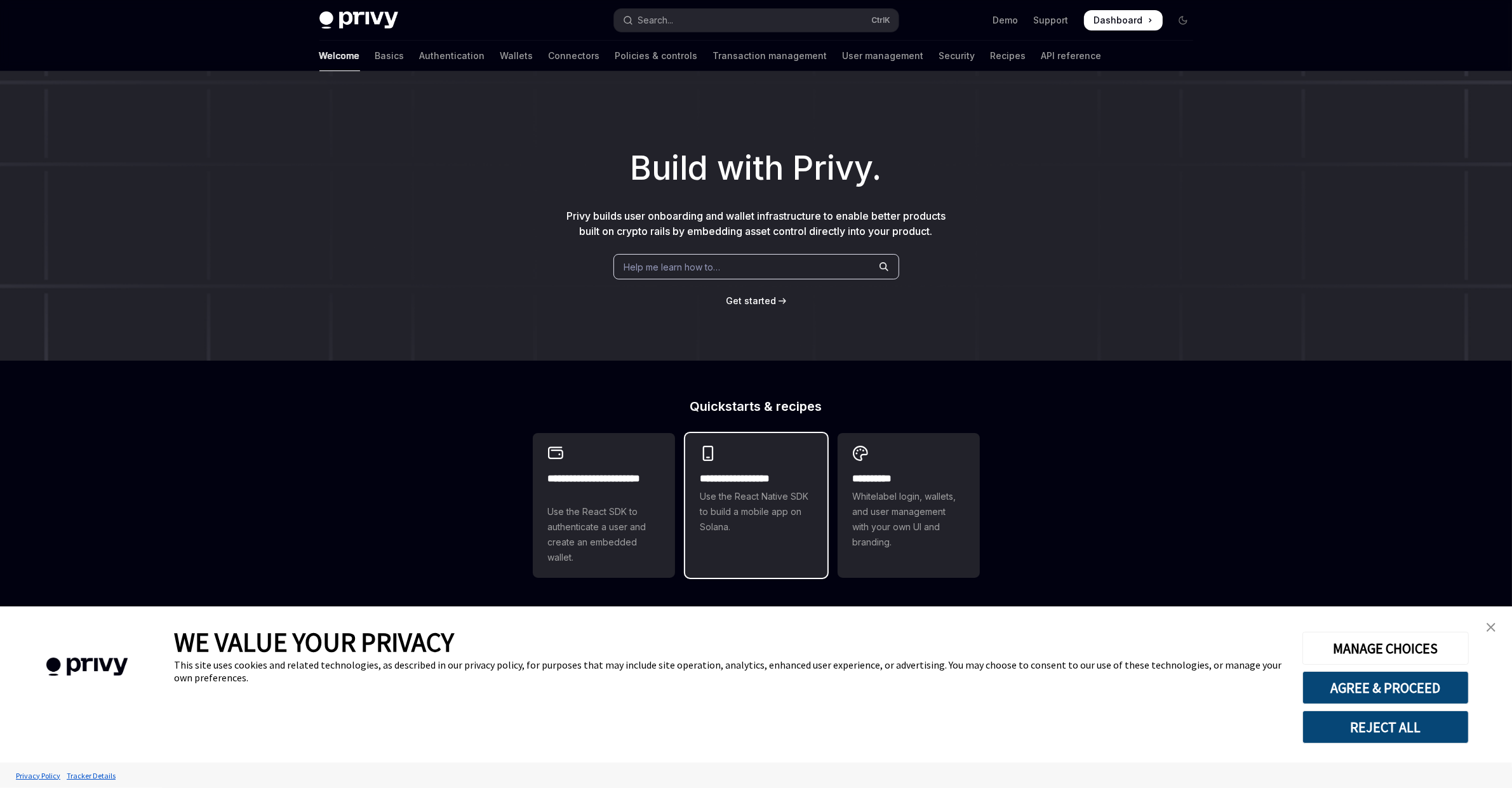
click at [814, 487] on div "**********" at bounding box center [757, 490] width 142 height 114
type textarea "*"
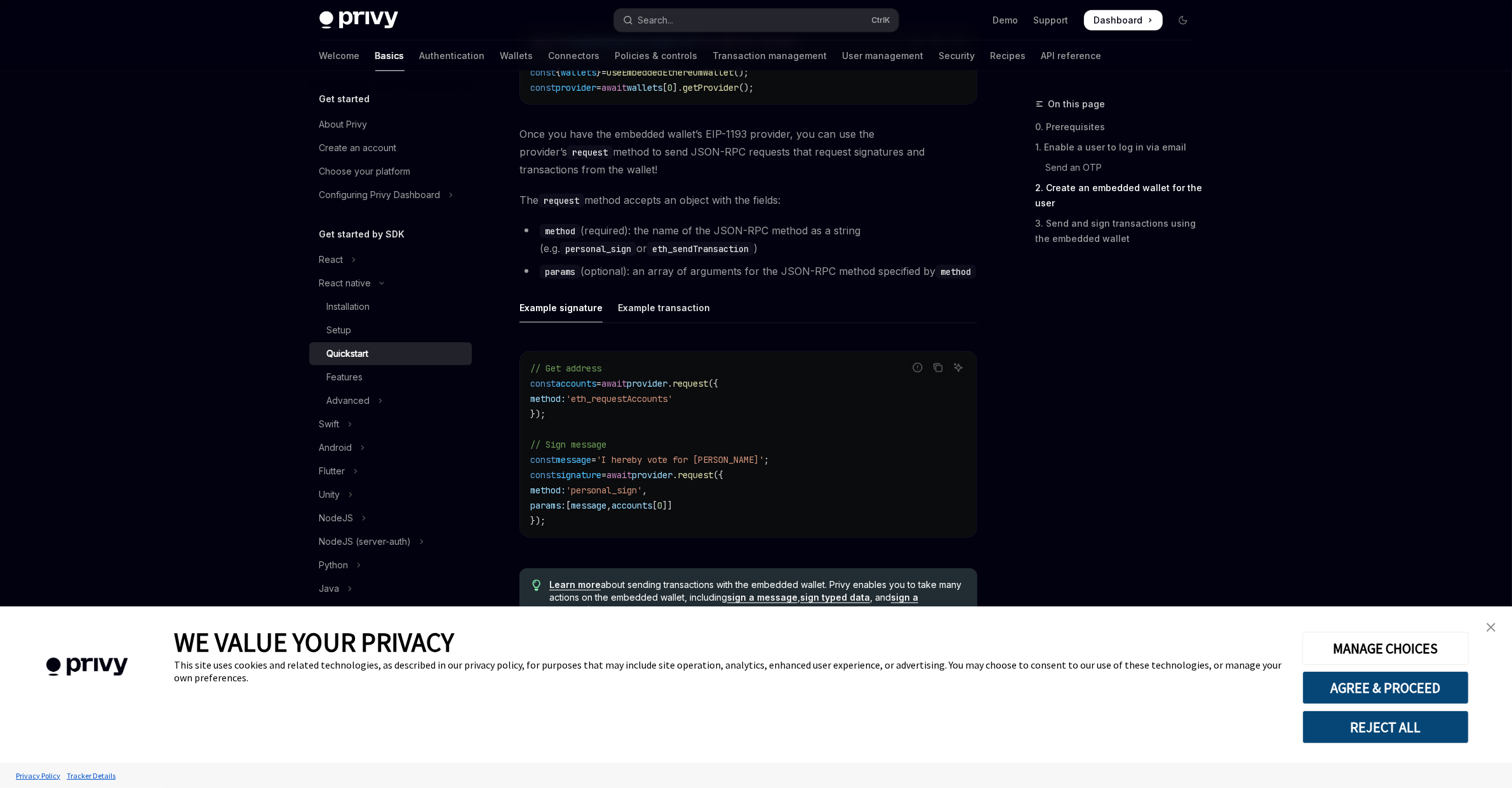
scroll to position [1711, 0]
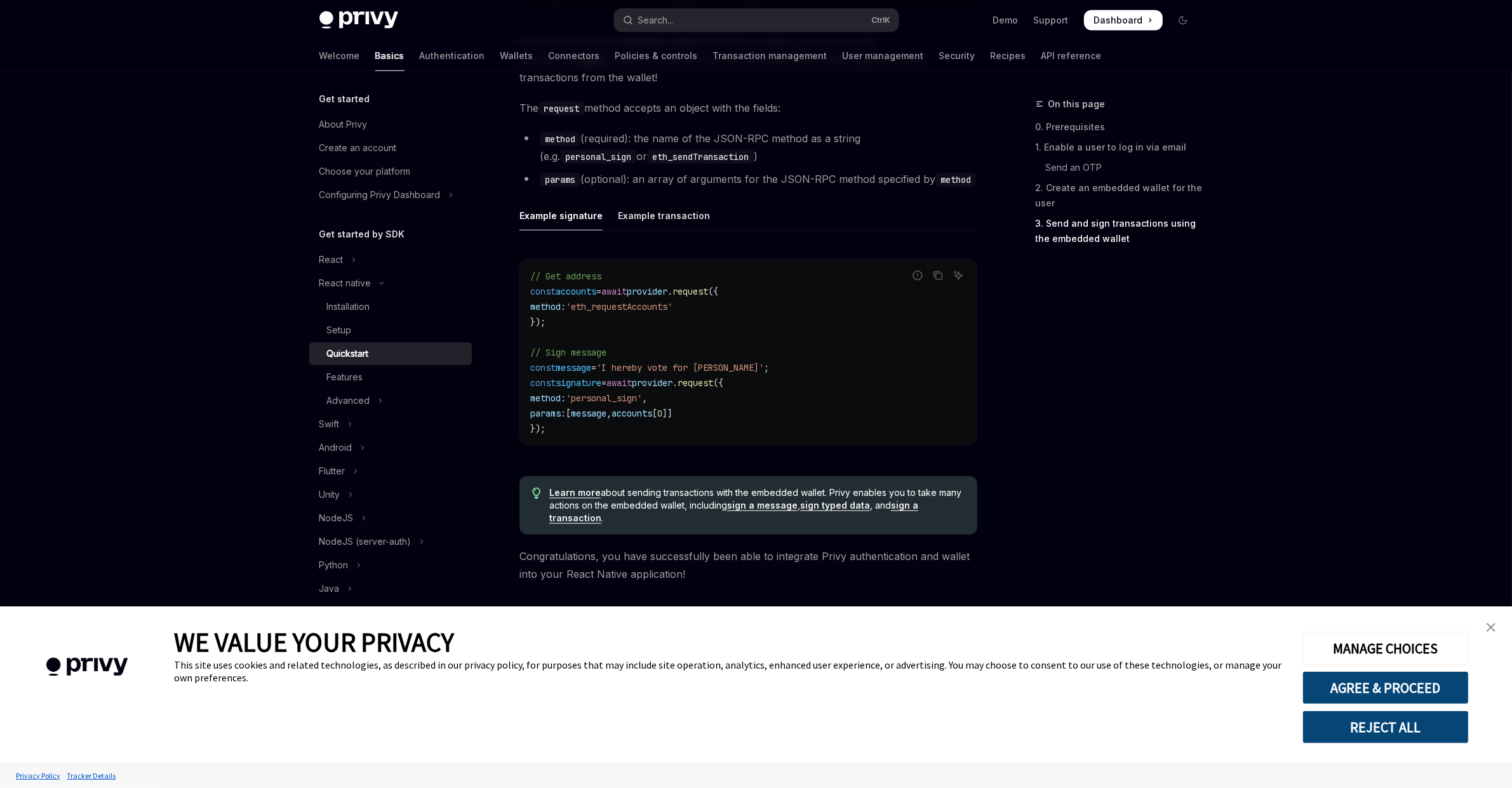
click at [1458, 721] on button "REJECT ALL" at bounding box center [1386, 727] width 166 height 33
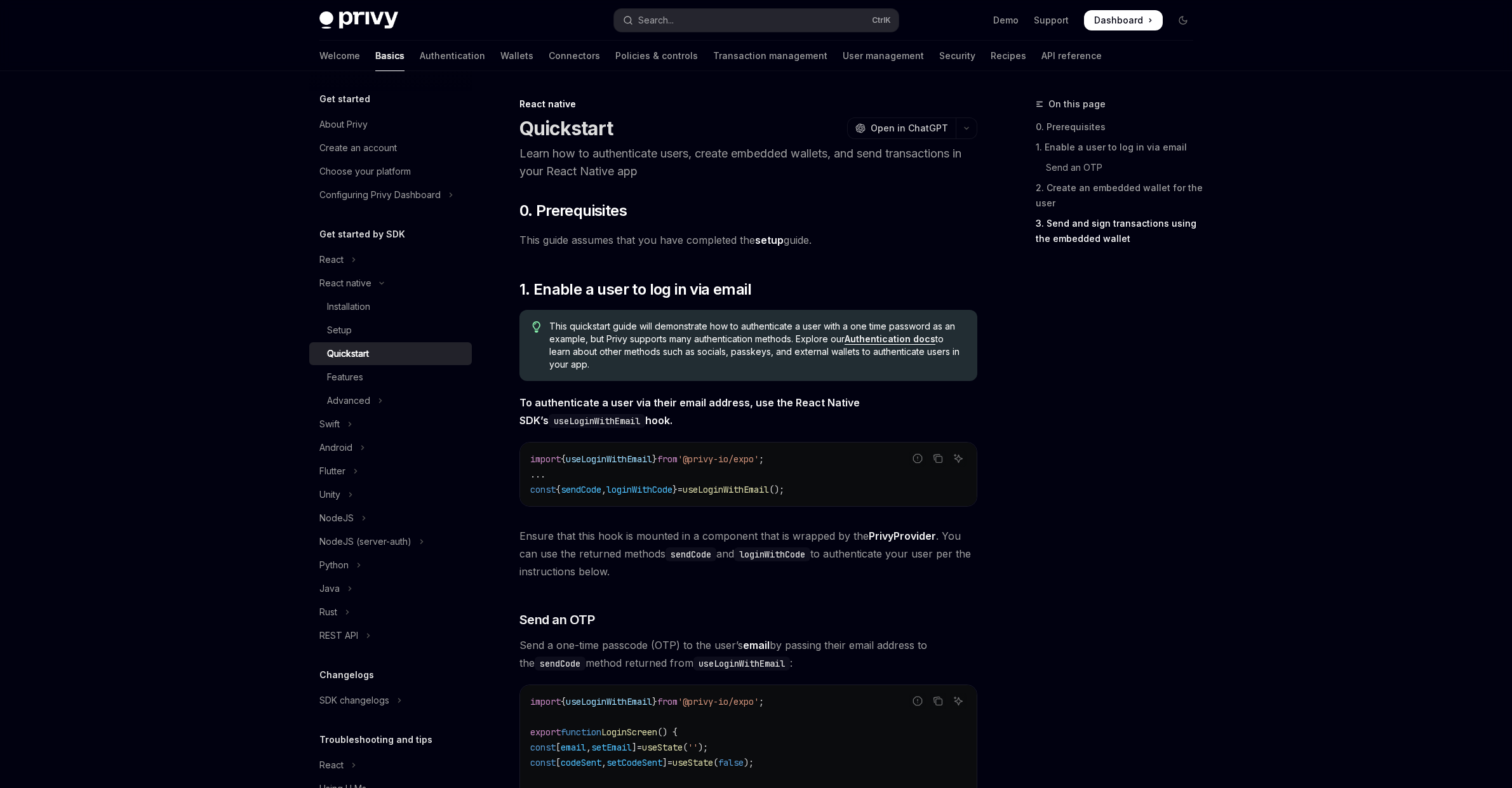
scroll to position [1711, 0]
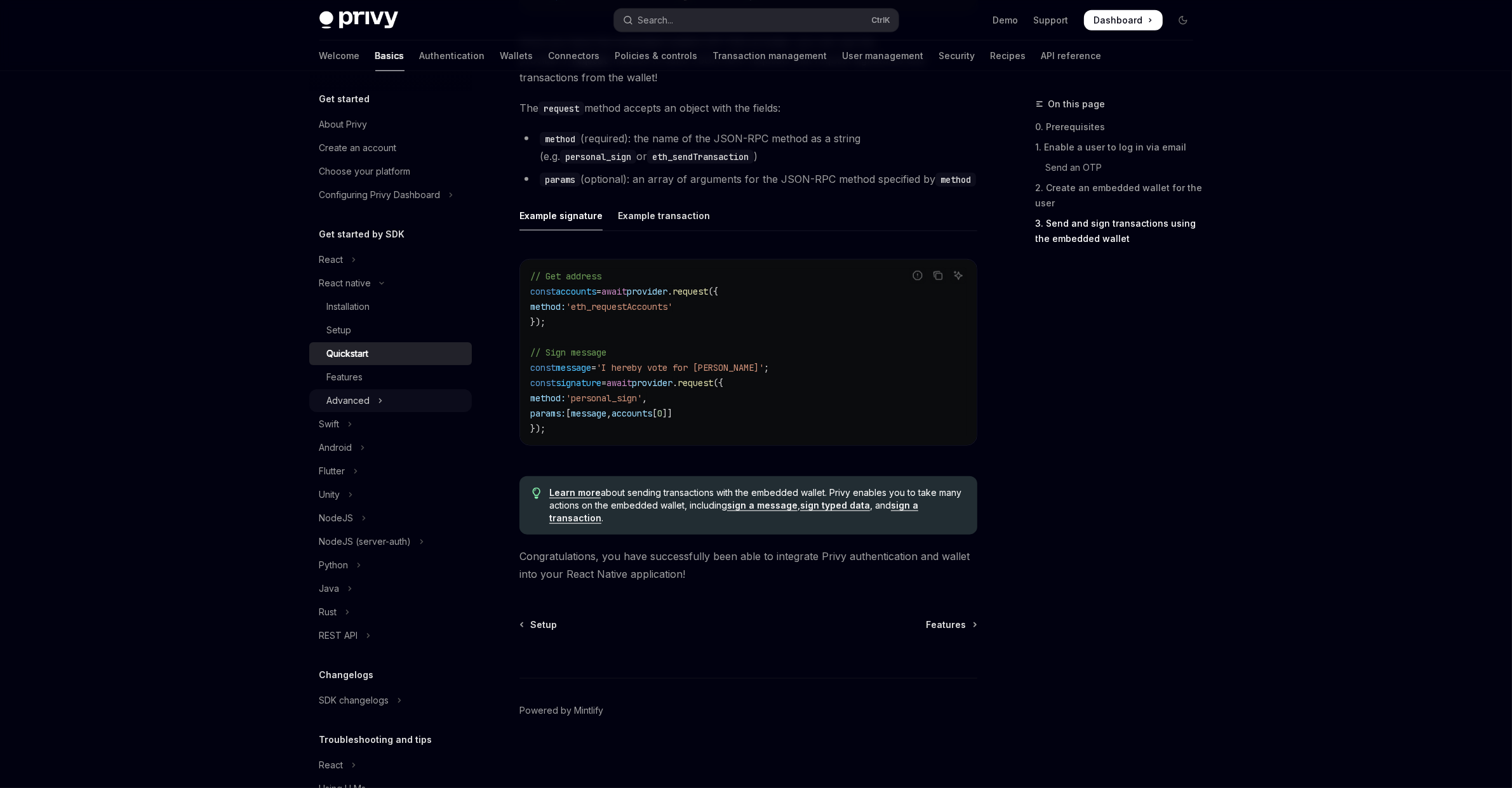
click at [336, 408] on div "Advanced" at bounding box center [349, 401] width 43 height 15
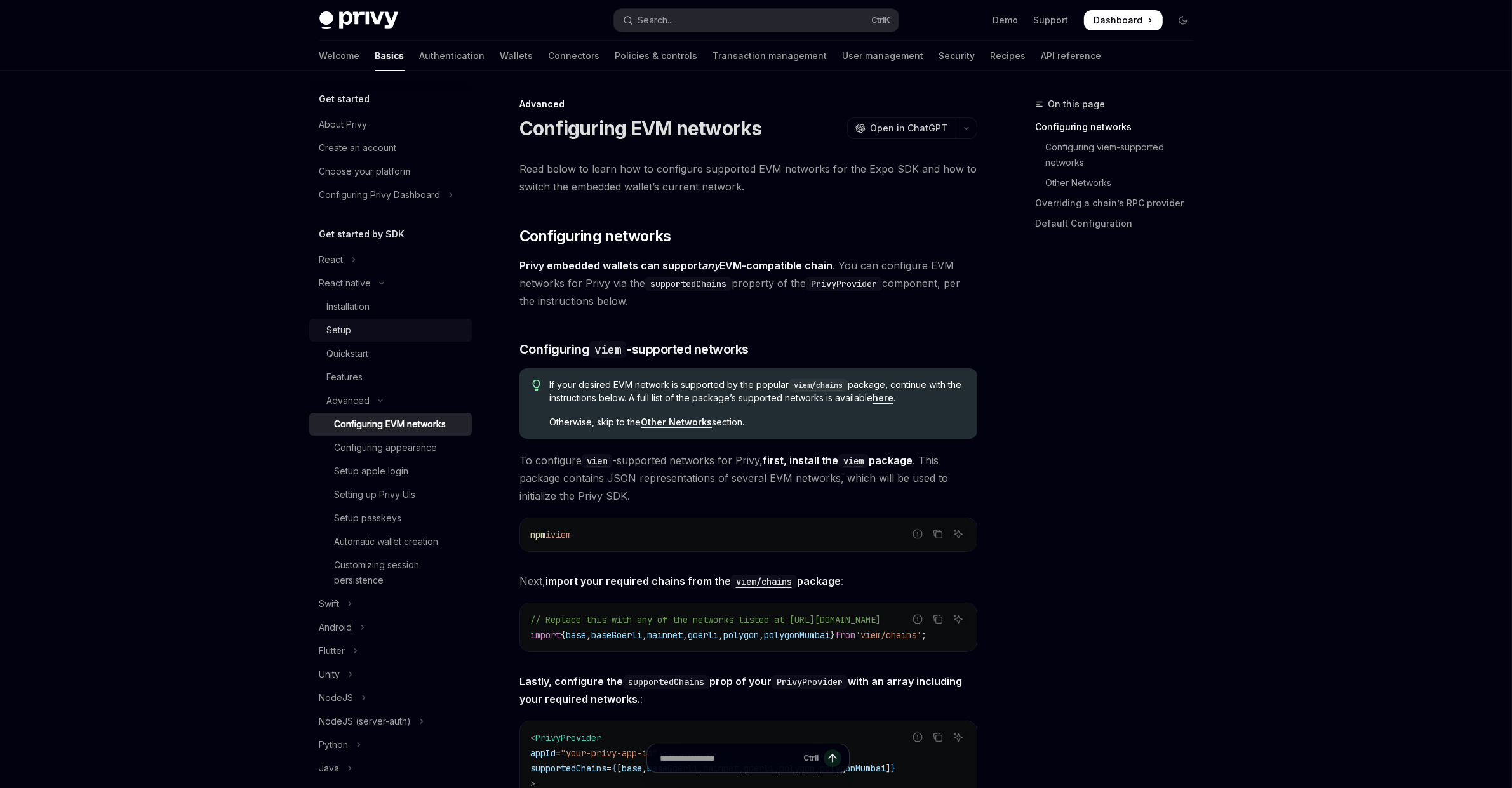
click at [345, 337] on div "Setup" at bounding box center [340, 330] width 25 height 15
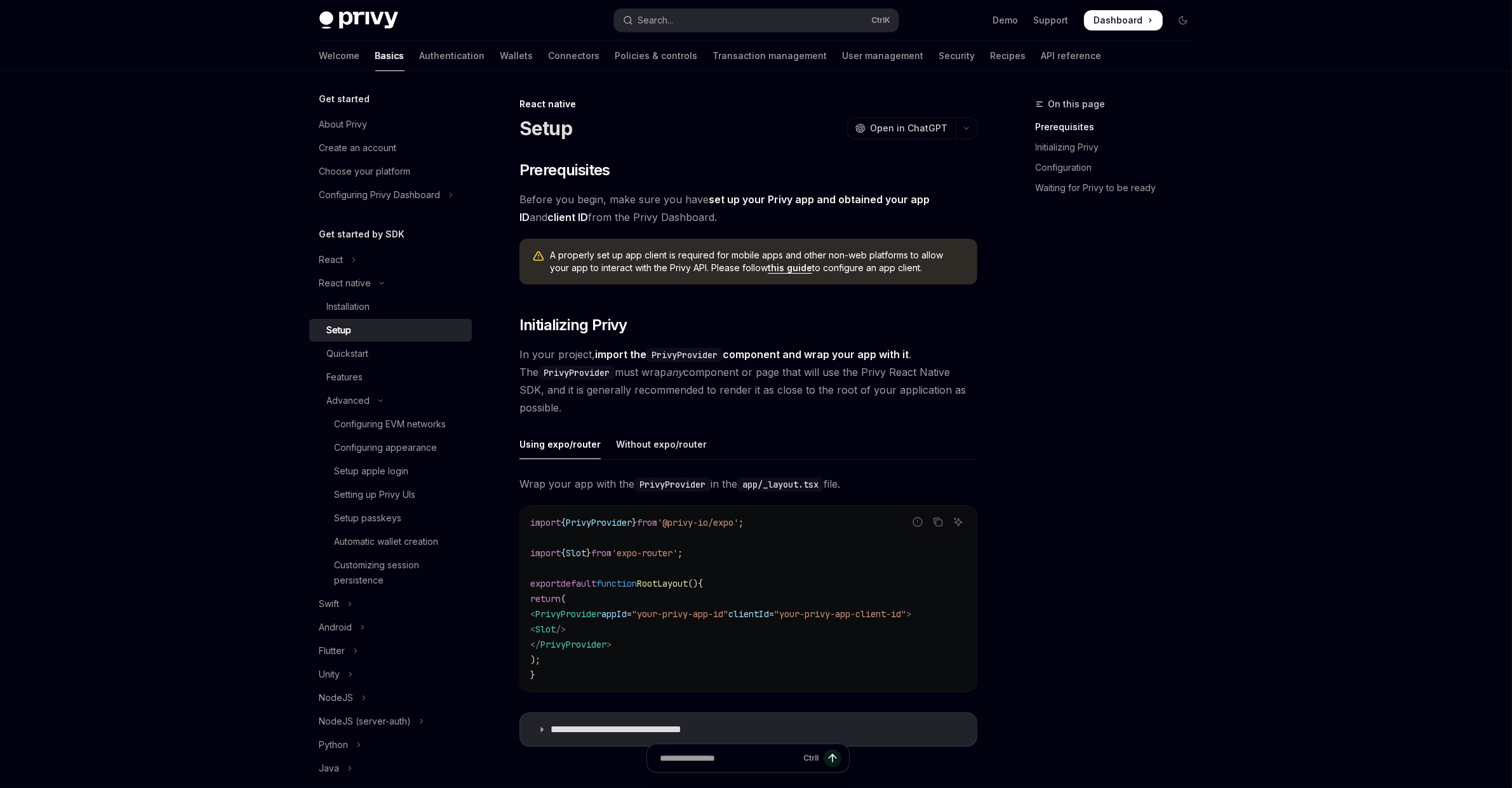
type textarea "*"
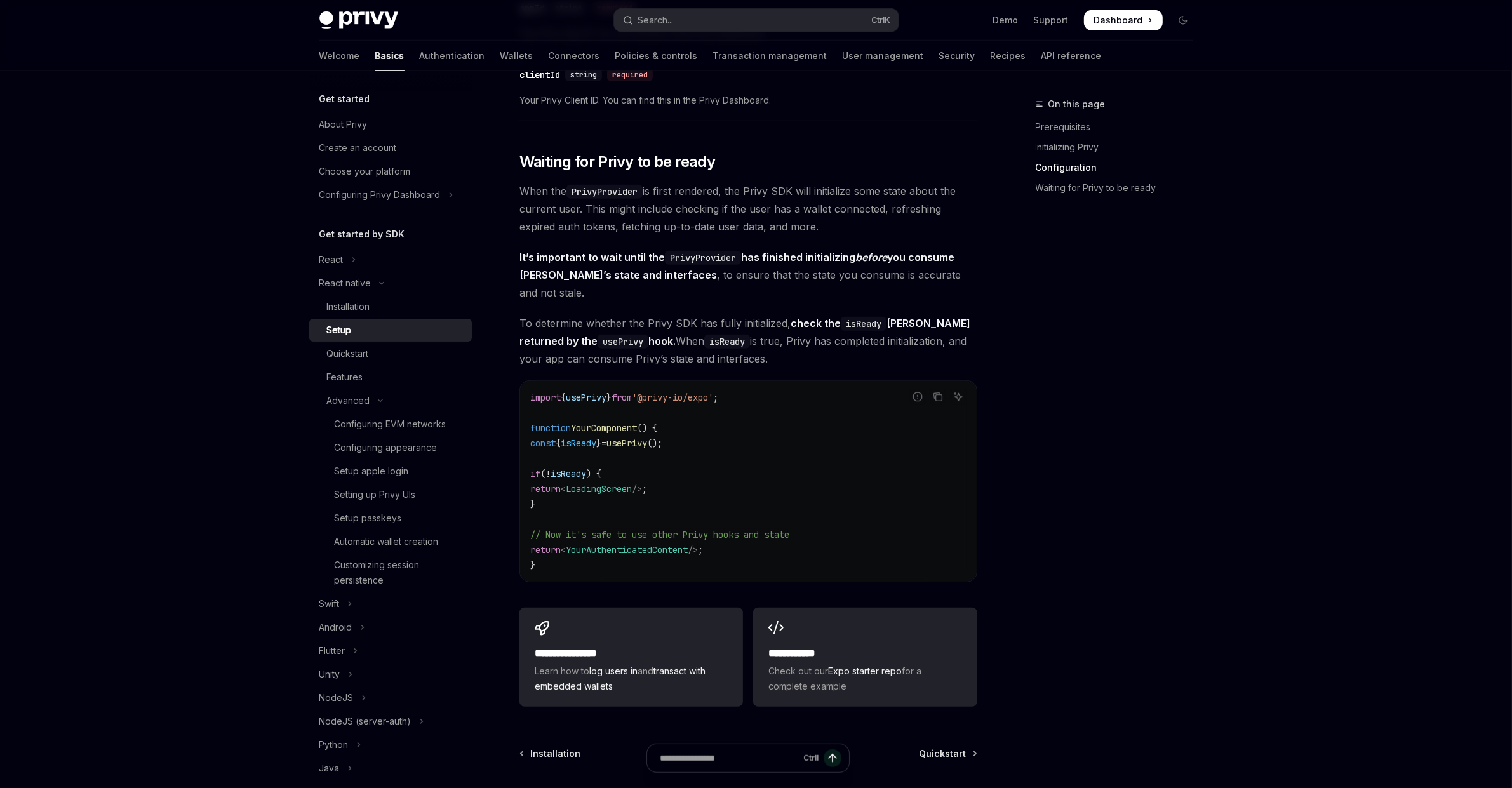
scroll to position [969, 0]
